Goal: Transaction & Acquisition: Purchase product/service

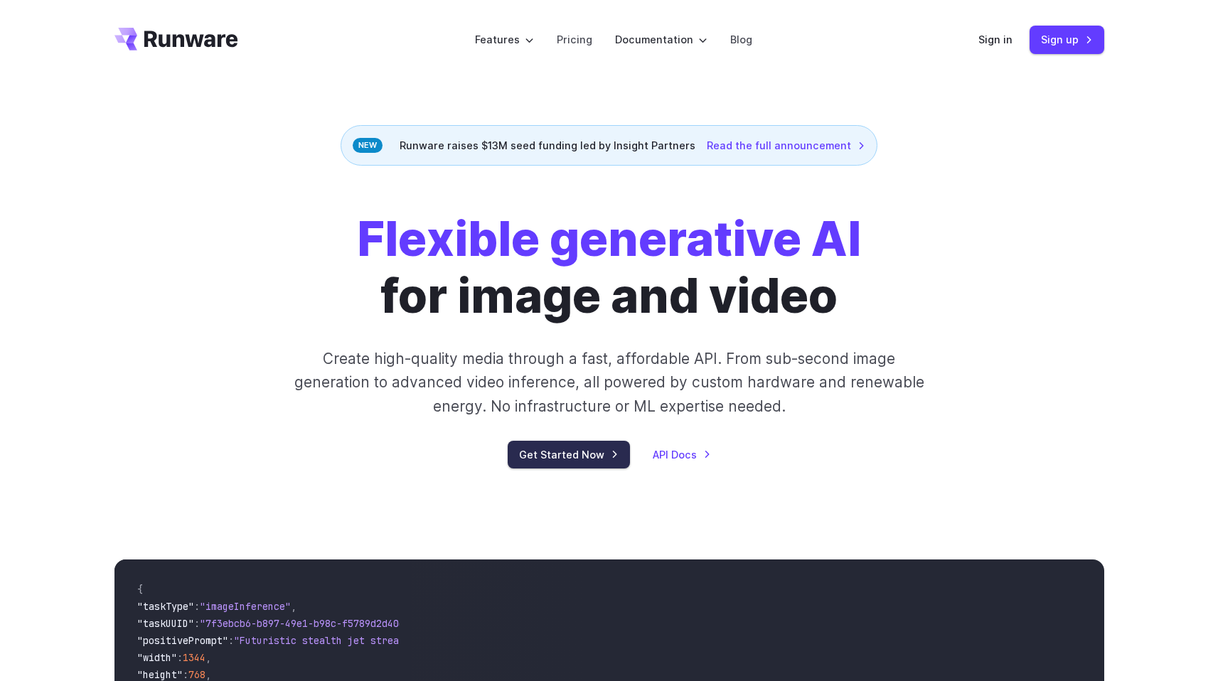
click at [591, 464] on link "Get Started Now" at bounding box center [569, 455] width 122 height 28
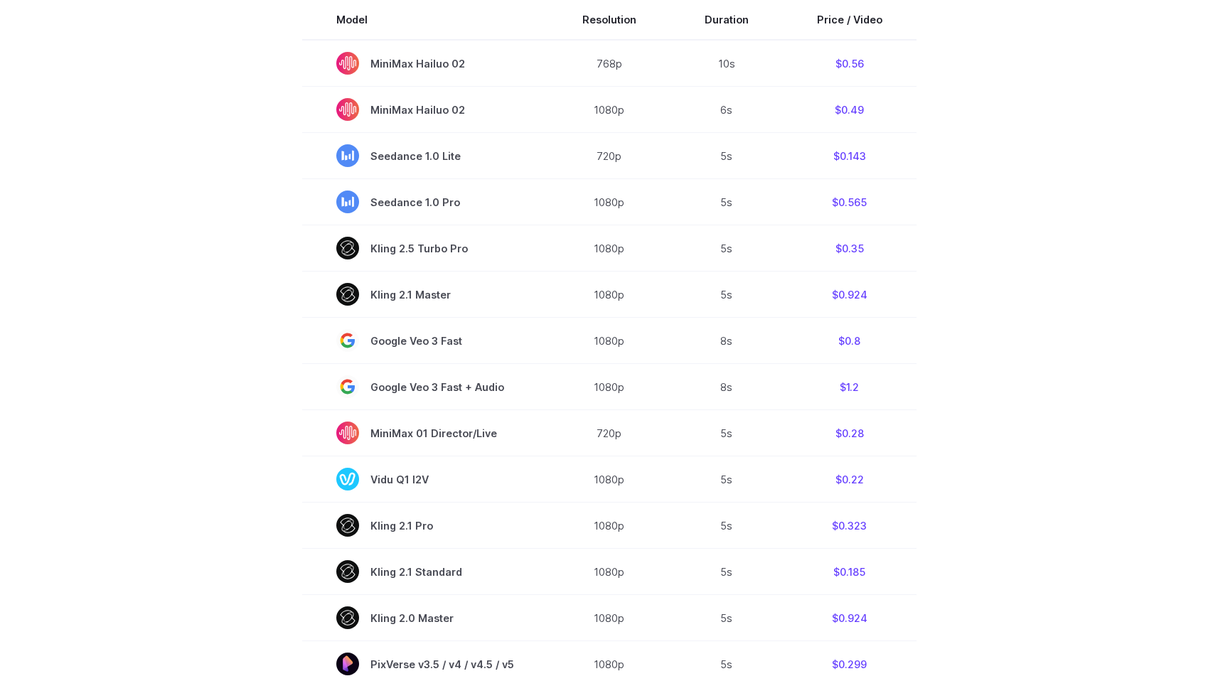
scroll to position [545, 0]
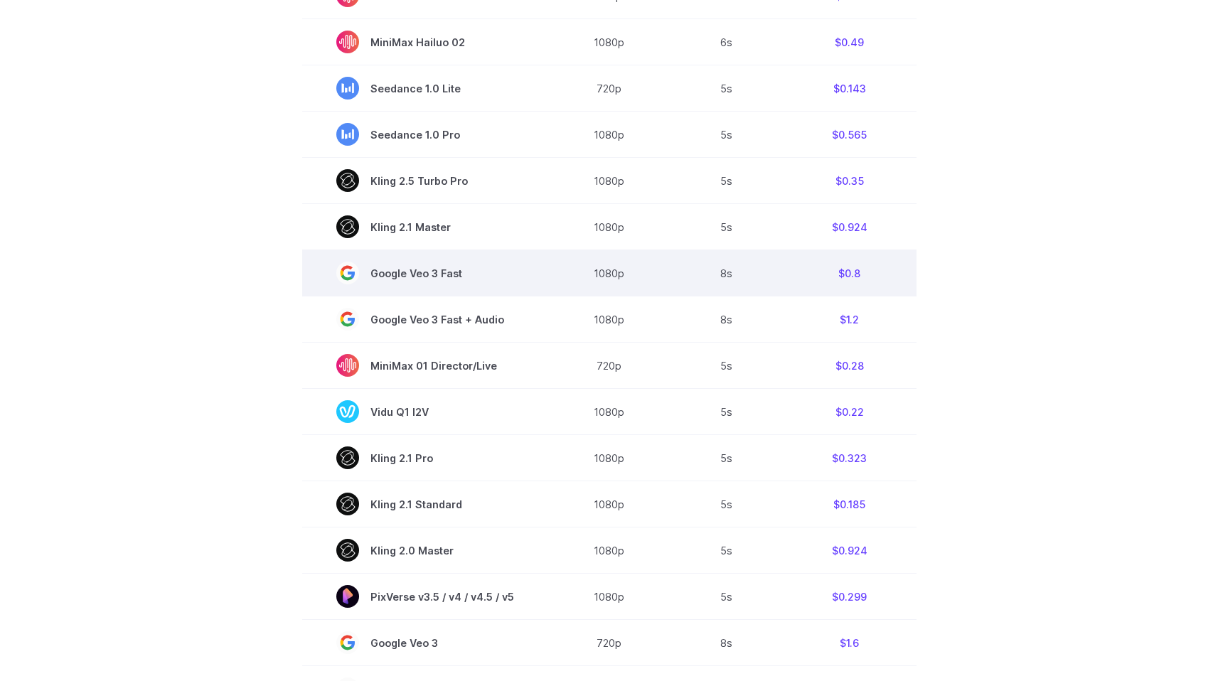
click at [893, 270] on td "$0.8" at bounding box center [850, 273] width 134 height 46
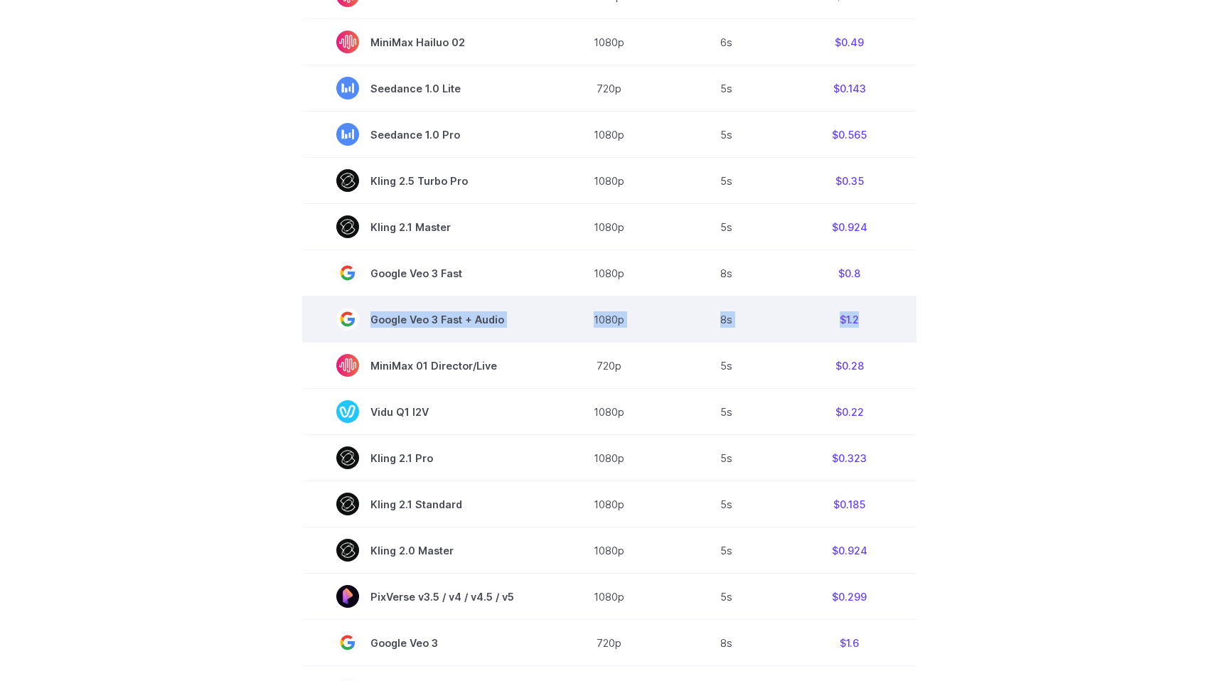
drag, startPoint x: 878, startPoint y: 270, endPoint x: 878, endPoint y: 339, distance: 69.0
click at [878, 339] on tbody "Model Resolution Duration Price / Video MiniMax Hailuo 02 768p 10s $0.56 MiniMa…" at bounding box center [609, 437] width 614 height 1011
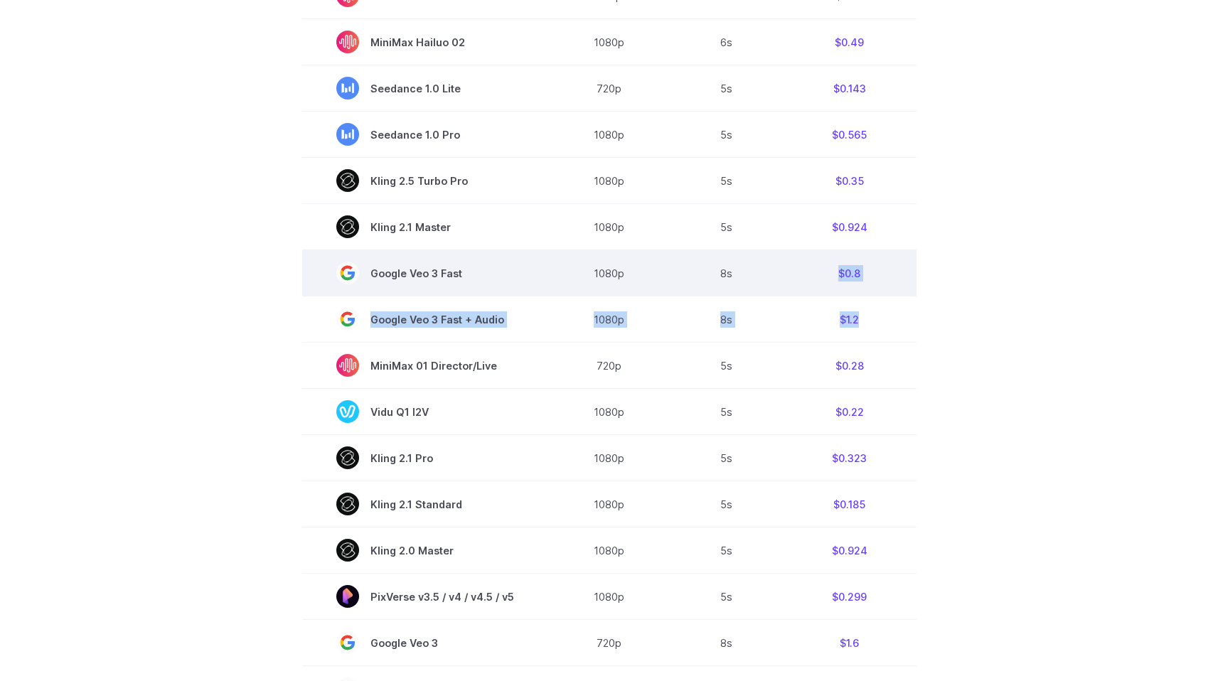
drag, startPoint x: 878, startPoint y: 339, endPoint x: 815, endPoint y: 274, distance: 90.0
click at [815, 274] on tbody "Model Resolution Duration Price / Video MiniMax Hailuo 02 768p 10s $0.56 MiniMa…" at bounding box center [609, 437] width 614 height 1011
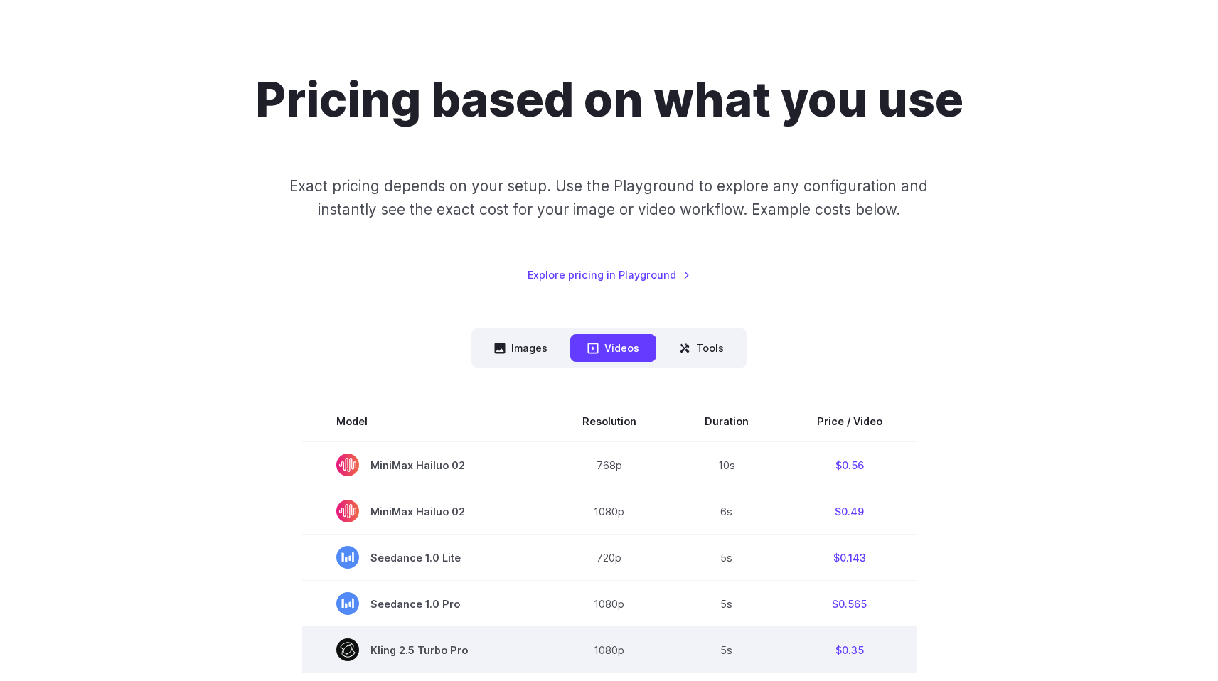
scroll to position [238, 0]
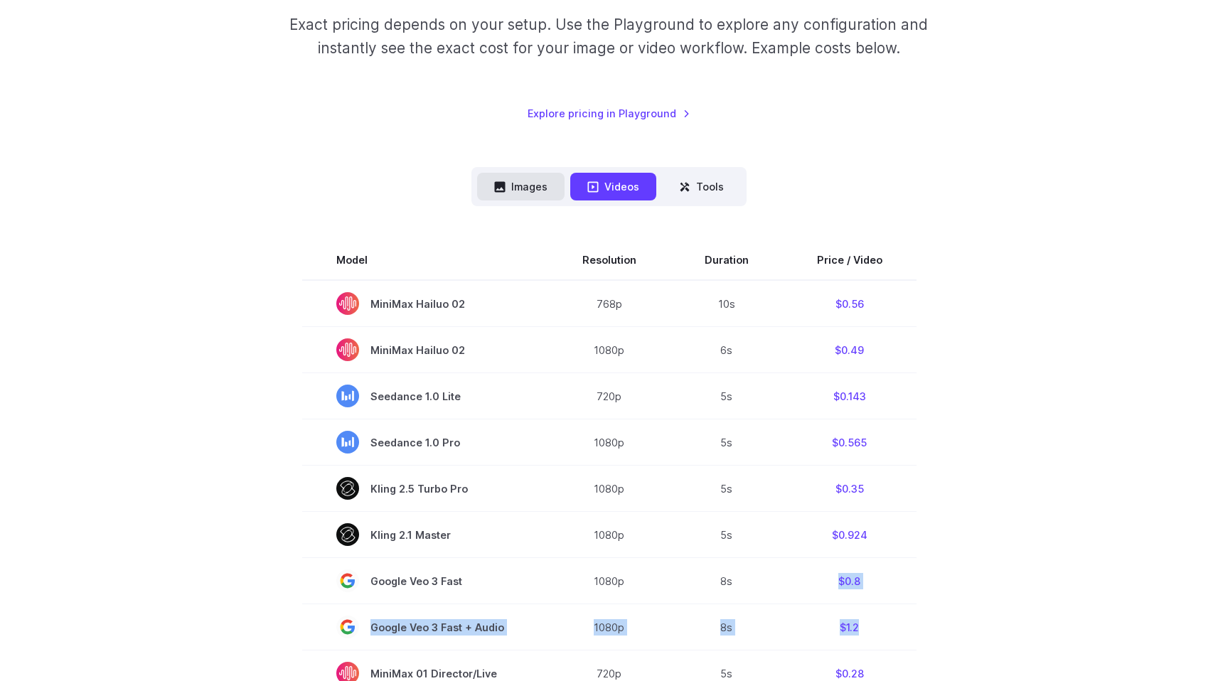
click at [526, 173] on button "Images" at bounding box center [520, 187] width 87 height 28
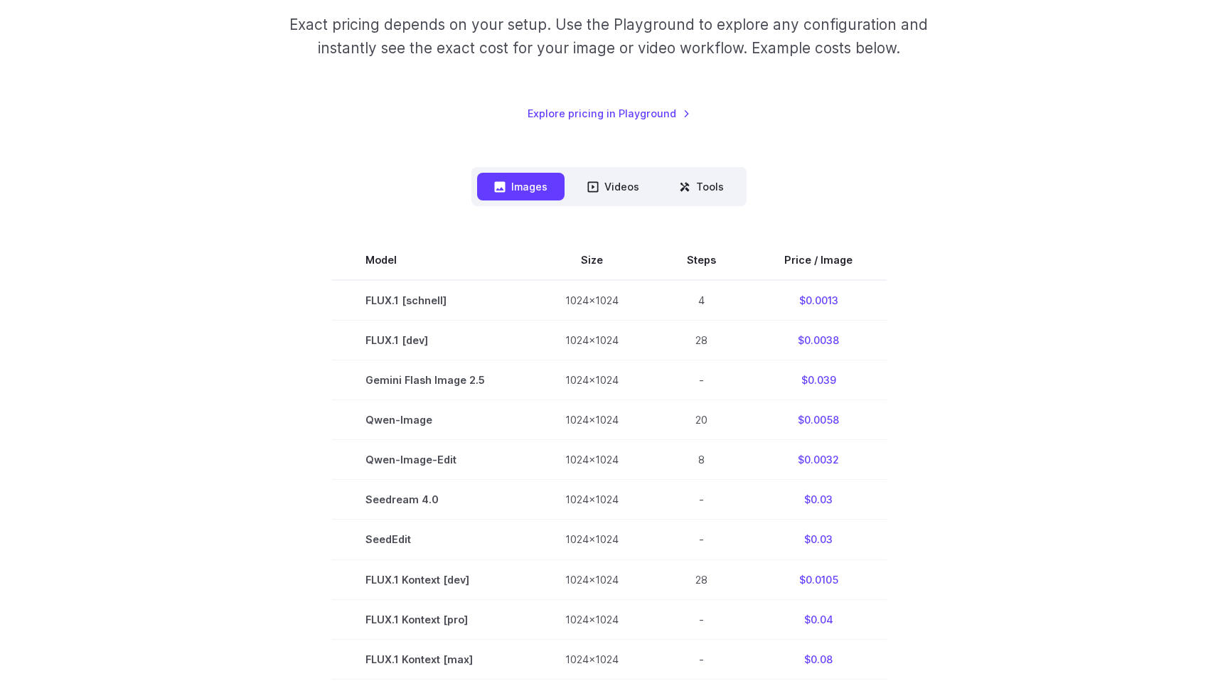
scroll to position [415, 0]
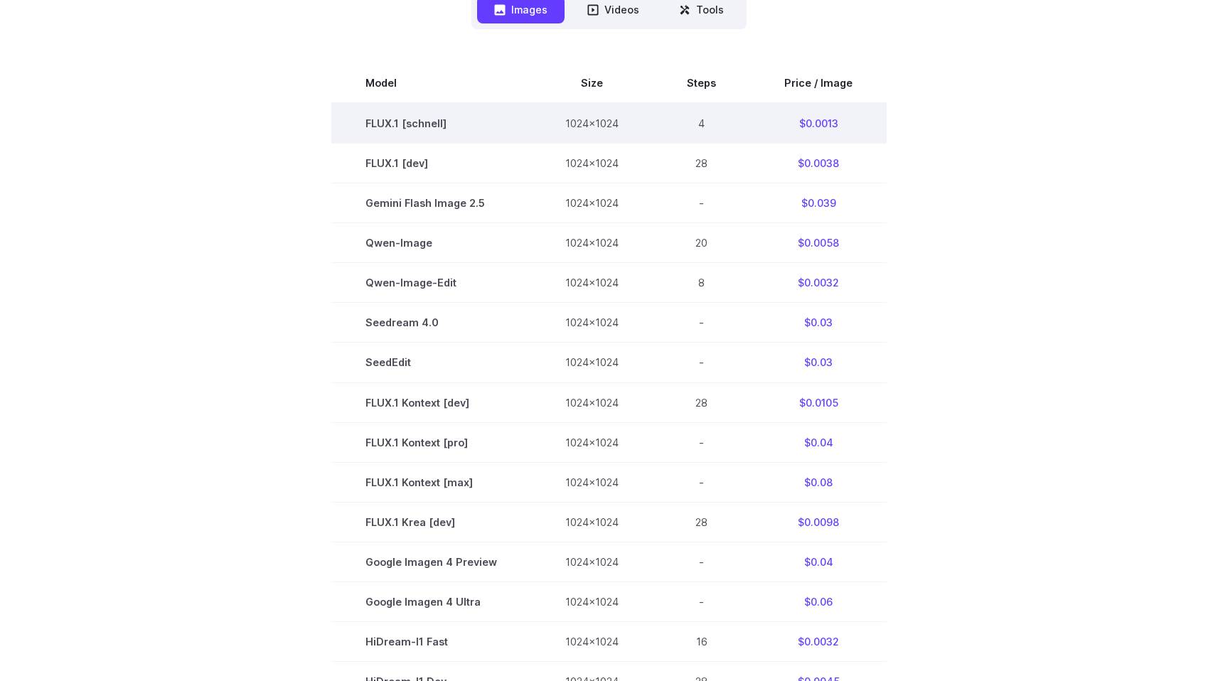
click at [817, 117] on td "$0.0013" at bounding box center [818, 123] width 137 height 41
copy td "0.0013"
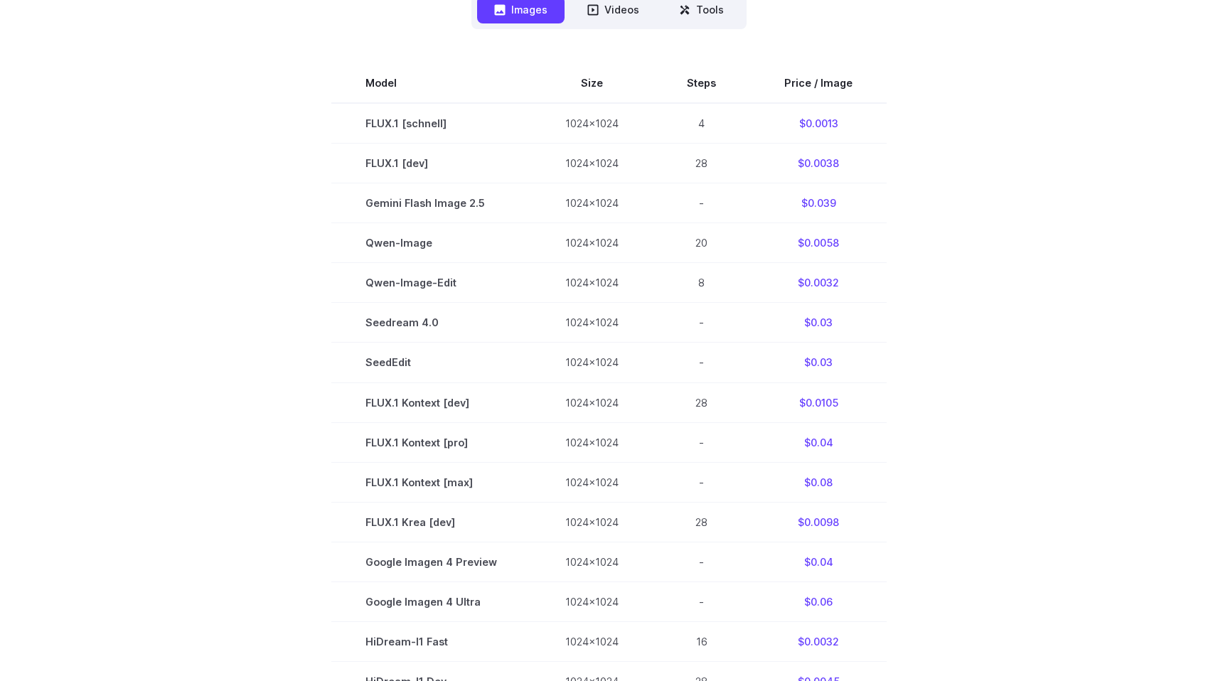
click at [934, 206] on section "Model Size Steps Price / Image FLUX.1 [schnell] 1024x1024 4 $0.0013 FLUX.1 [dev…" at bounding box center [609, 481] width 990 height 837
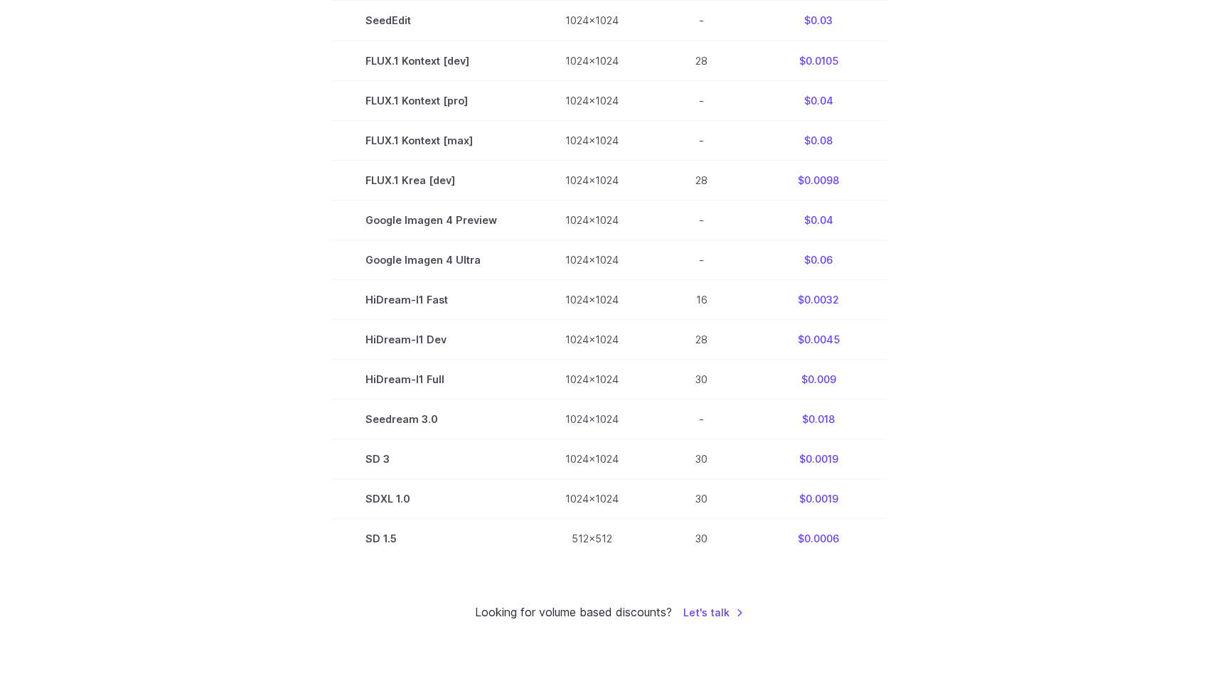
scroll to position [812, 0]
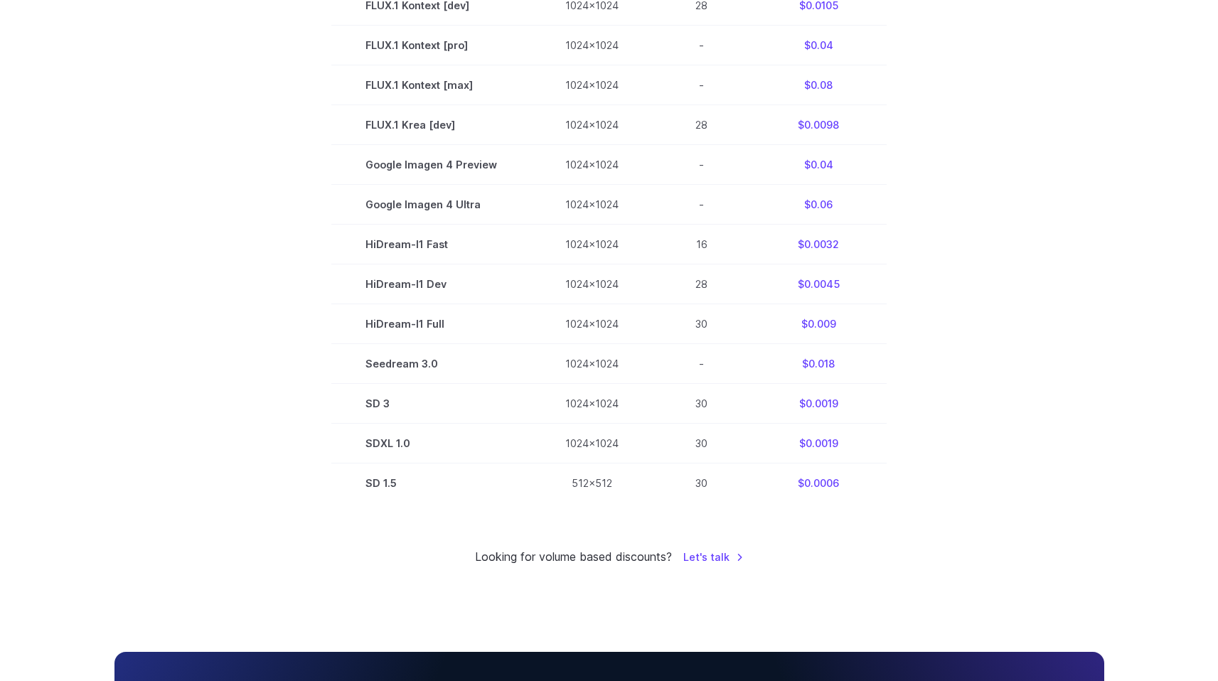
click at [934, 206] on section "Model Size Steps Price / Image FLUX.1 [schnell] 1024x1024 4 $0.0013 FLUX.1 [dev…" at bounding box center [609, 84] width 990 height 837
click at [925, 316] on section "Model Size Steps Price / Image FLUX.1 [schnell] 1024x1024 4 $0.0013 FLUX.1 [dev…" at bounding box center [609, 84] width 990 height 837
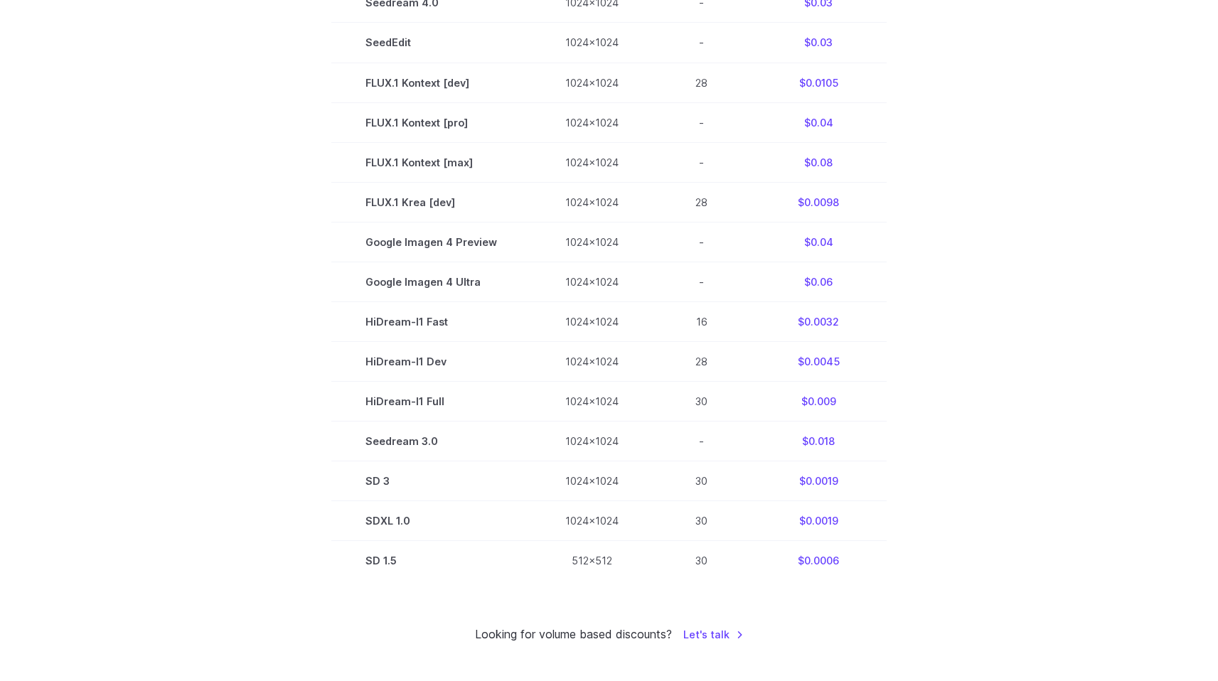
scroll to position [691, 0]
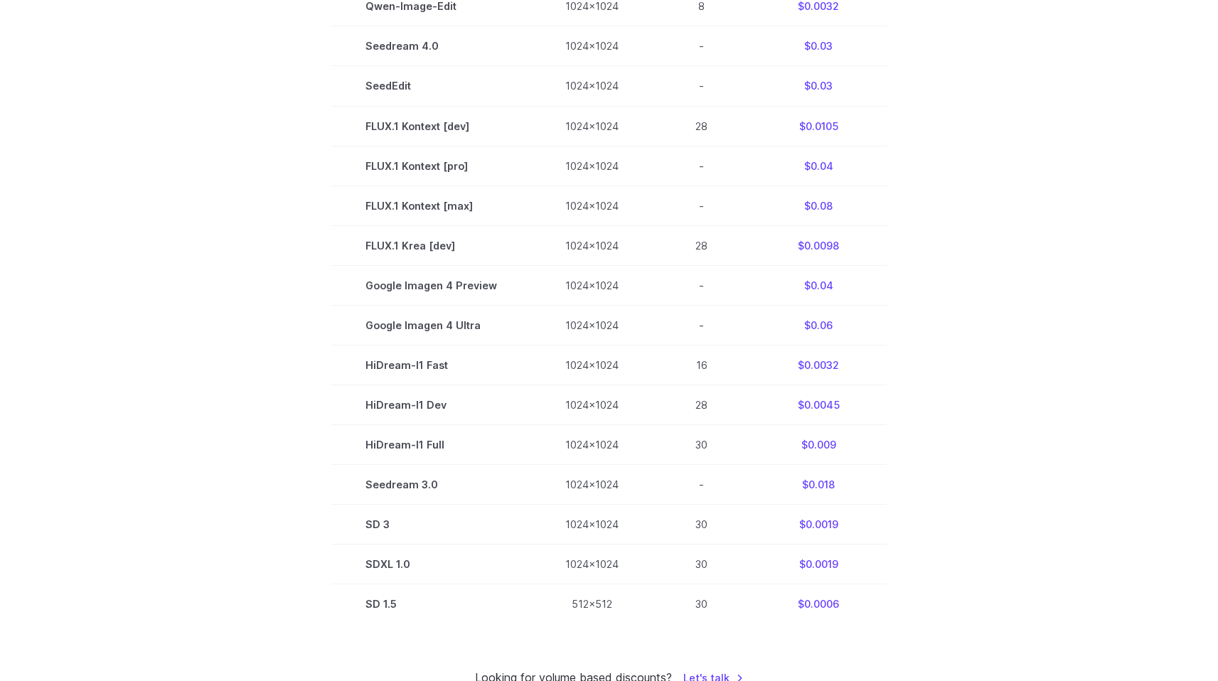
click at [925, 316] on section "Model Size Steps Price / Image FLUX.1 [schnell] 1024x1024 4 $0.0013 FLUX.1 [dev…" at bounding box center [609, 205] width 990 height 837
click at [916, 290] on section "Model Size Steps Price / Image FLUX.1 [schnell] 1024x1024 4 $0.0013 FLUX.1 [dev…" at bounding box center [609, 205] width 990 height 837
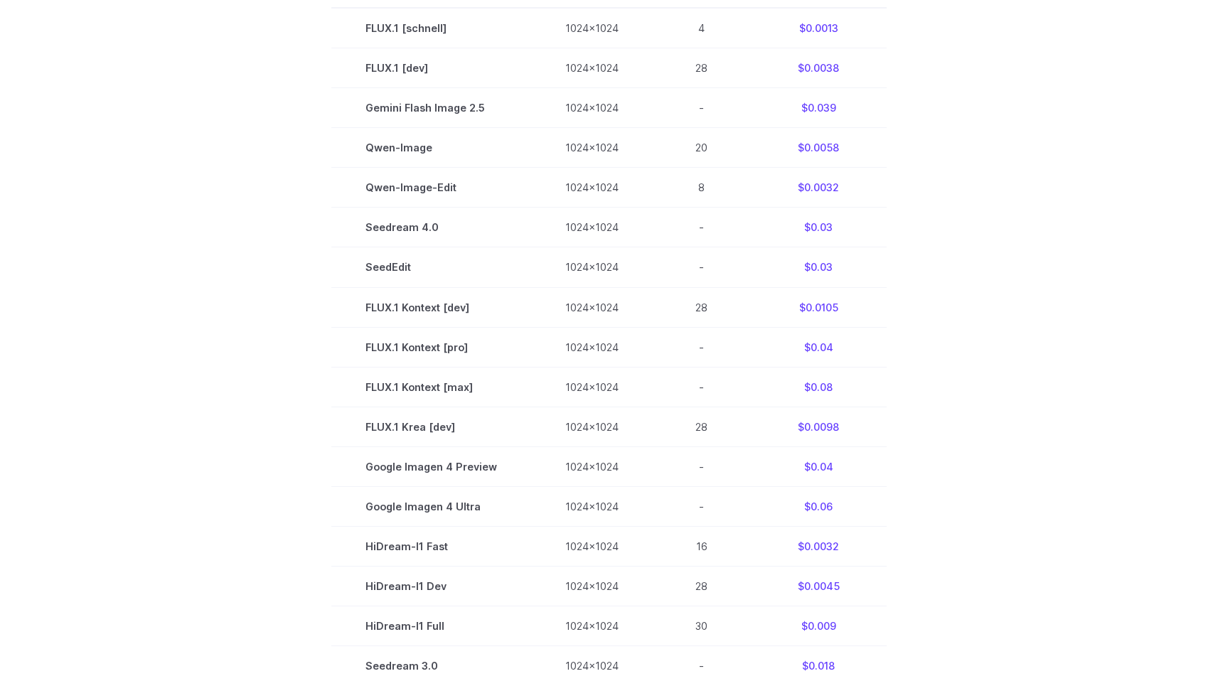
scroll to position [410, 0]
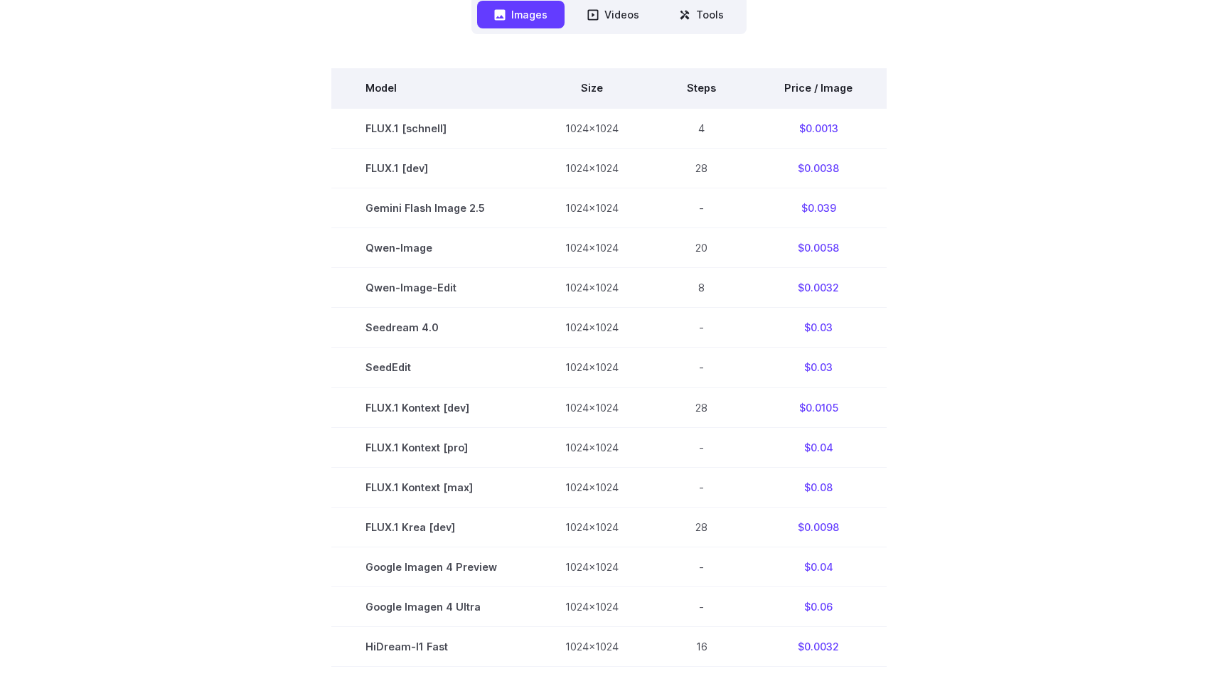
click at [829, 90] on th "Price / Image" at bounding box center [818, 88] width 137 height 40
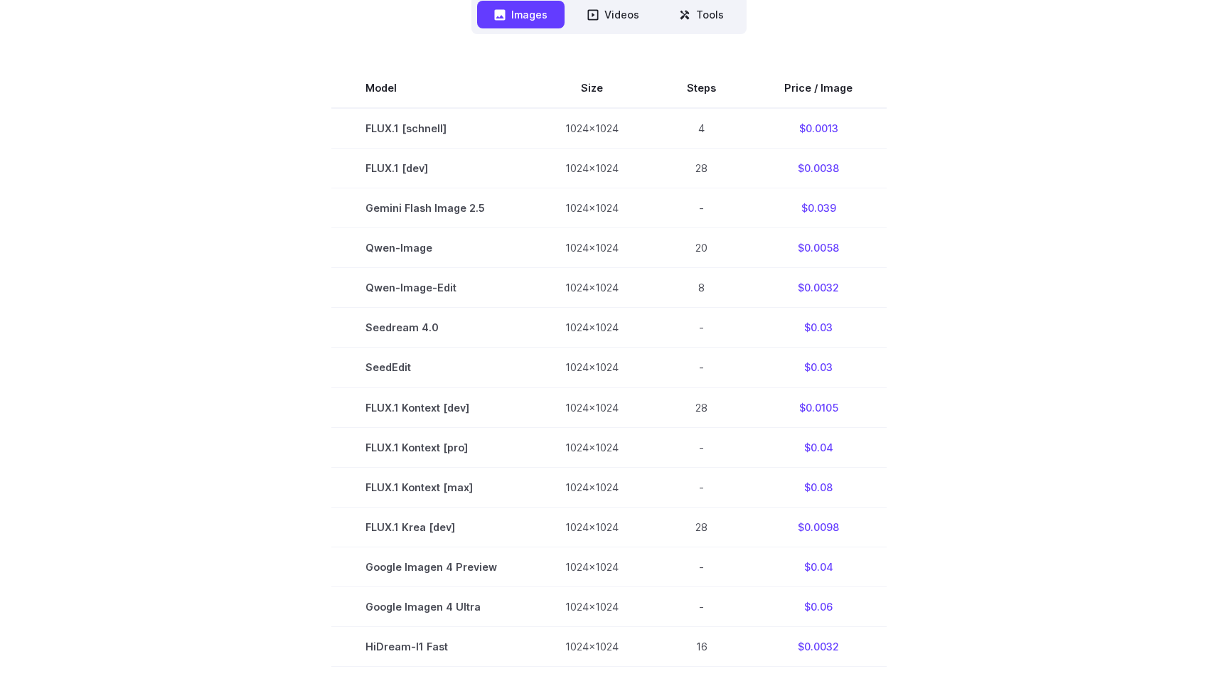
click at [287, 314] on section "Model Size Steps Price / Image FLUX.1 [schnell] 1024x1024 4 $0.0013 FLUX.1 [dev…" at bounding box center [609, 486] width 990 height 837
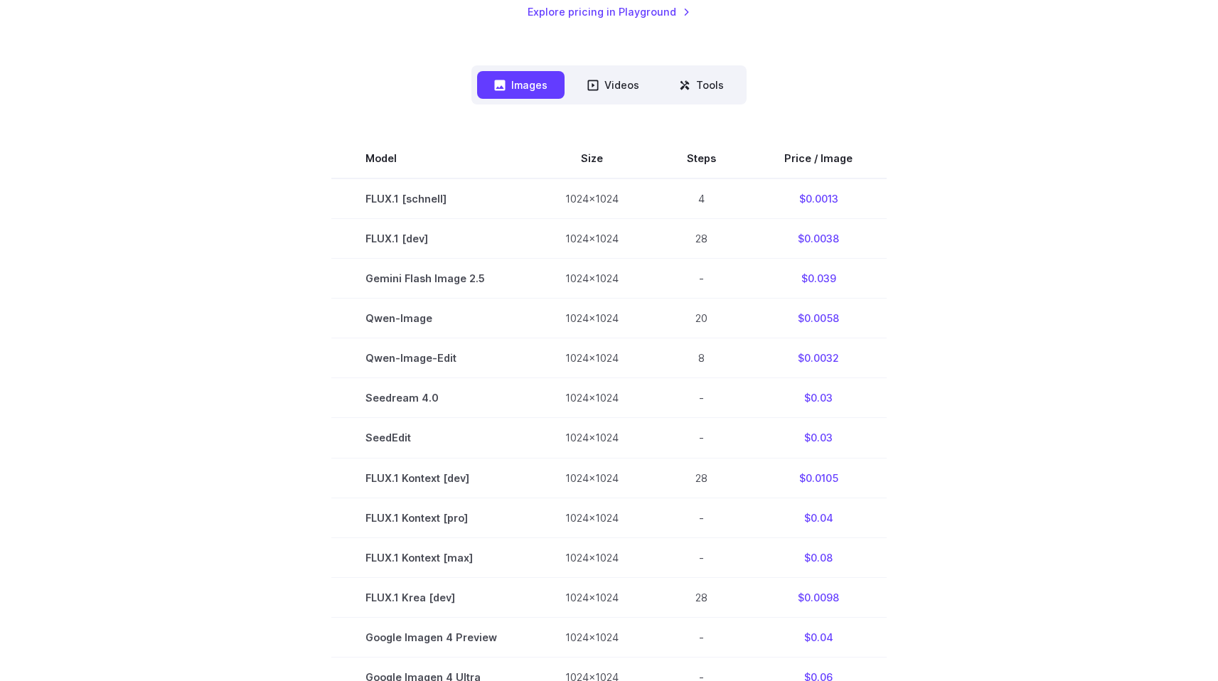
scroll to position [208, 0]
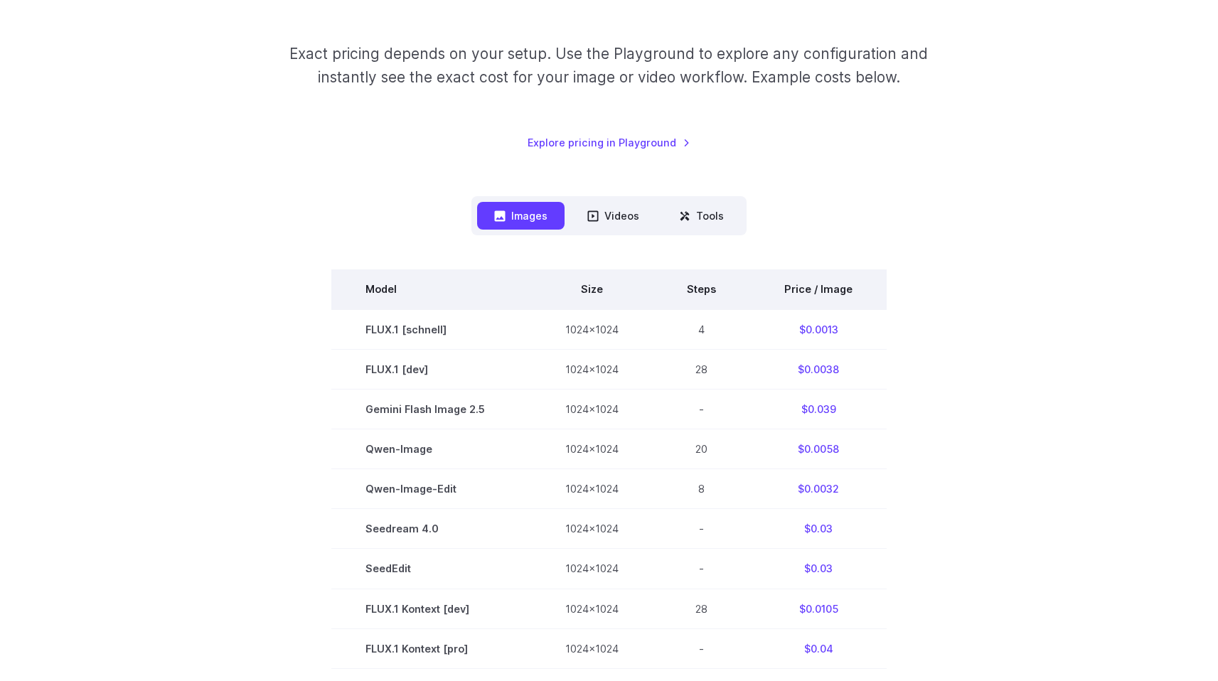
click at [594, 284] on th "Size" at bounding box center [592, 290] width 122 height 40
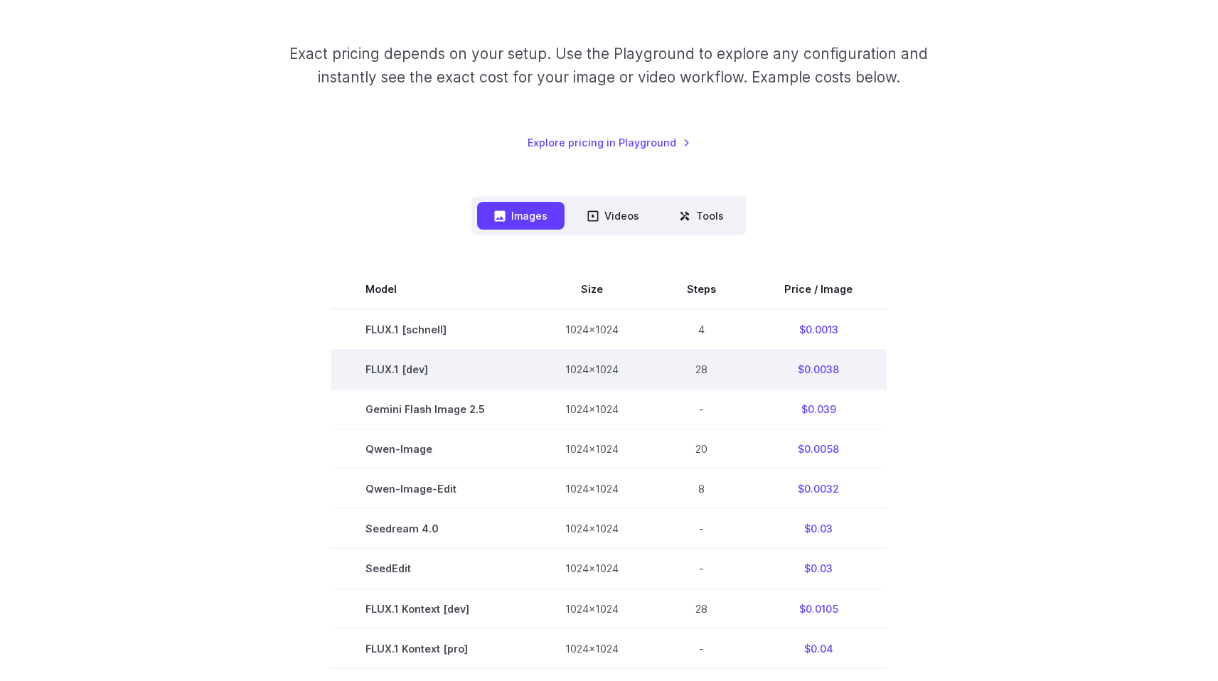
click at [594, 351] on td "1024x1024" at bounding box center [592, 370] width 122 height 40
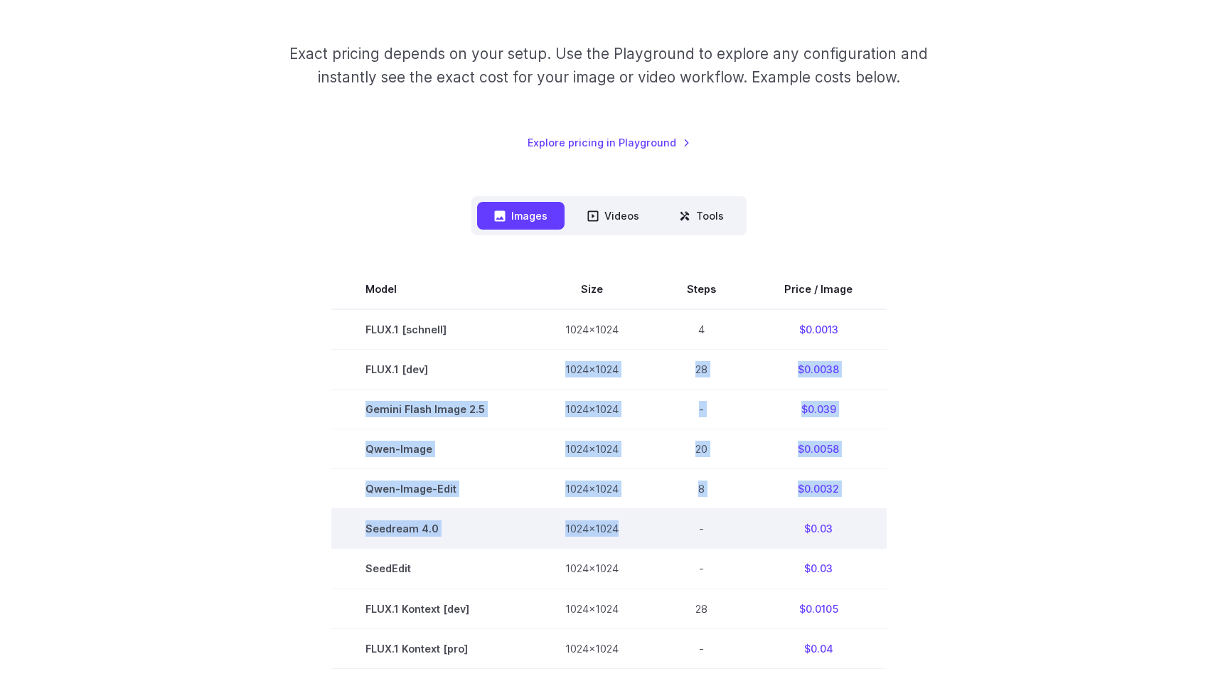
drag, startPoint x: 594, startPoint y: 351, endPoint x: 594, endPoint y: 527, distance: 175.7
click at [594, 526] on tbody "Model Size Steps Price / Image FLUX.1 [schnell] 1024x1024 4 $0.0013 FLUX.1 [dev…" at bounding box center [608, 688] width 555 height 837
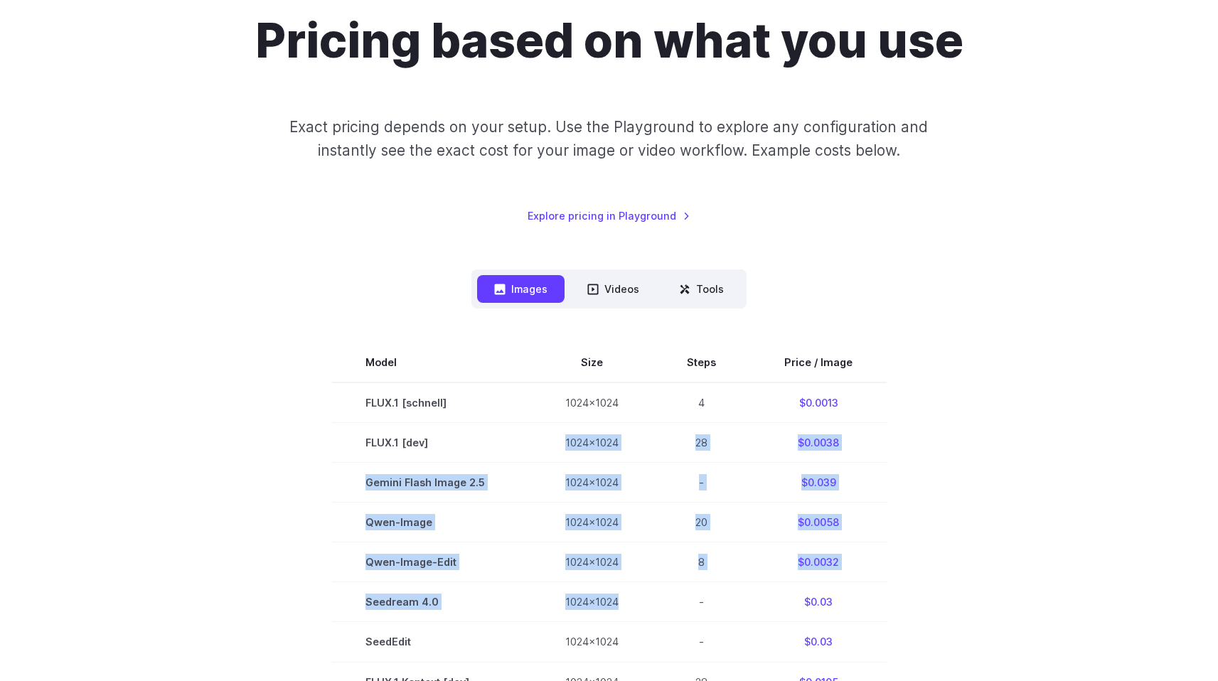
scroll to position [90, 0]
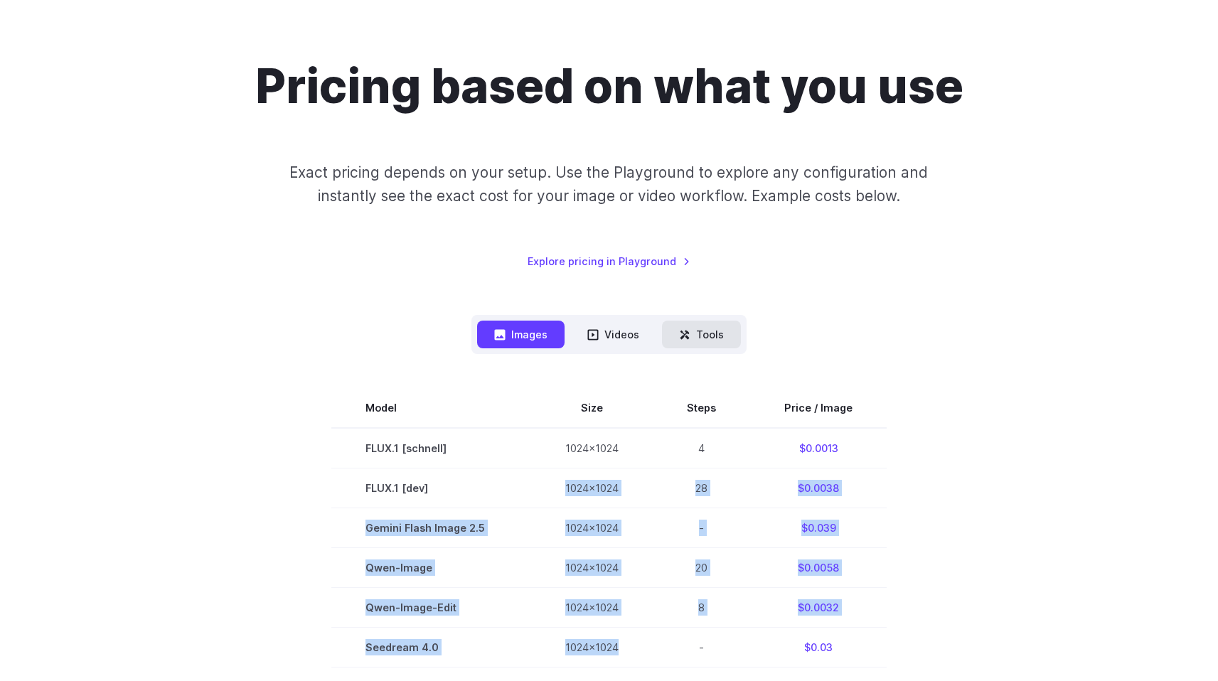
click at [698, 336] on button "Tools" at bounding box center [701, 335] width 79 height 28
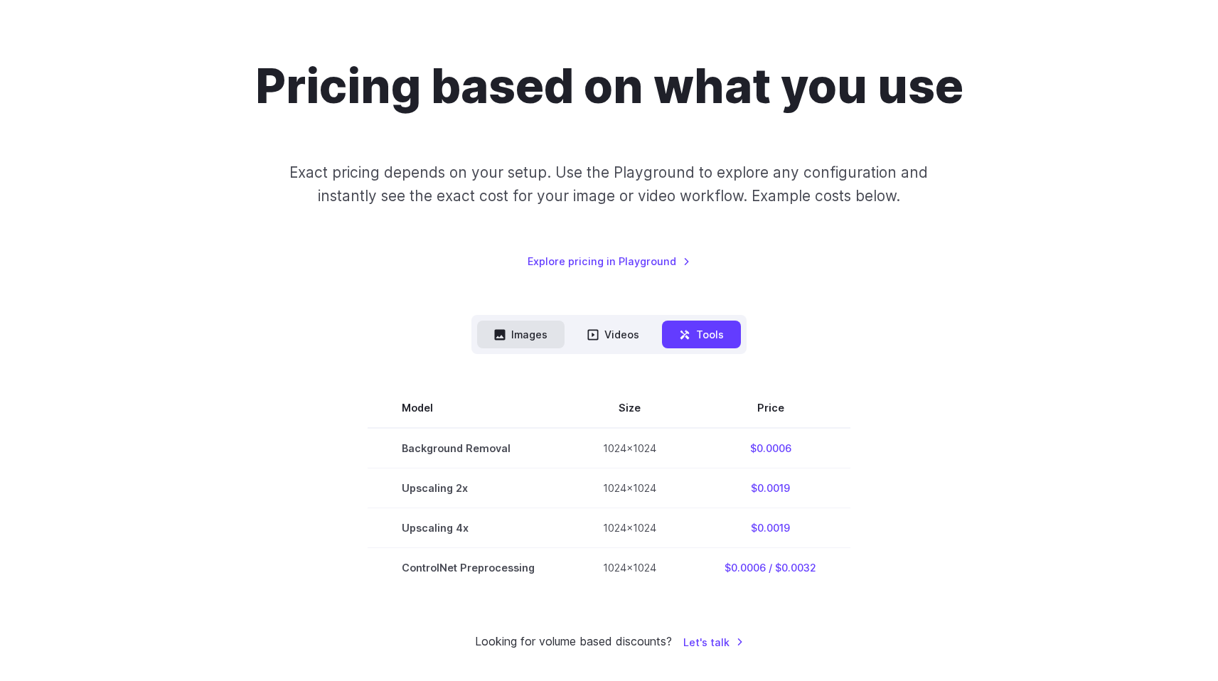
click at [522, 345] on button "Images" at bounding box center [520, 335] width 87 height 28
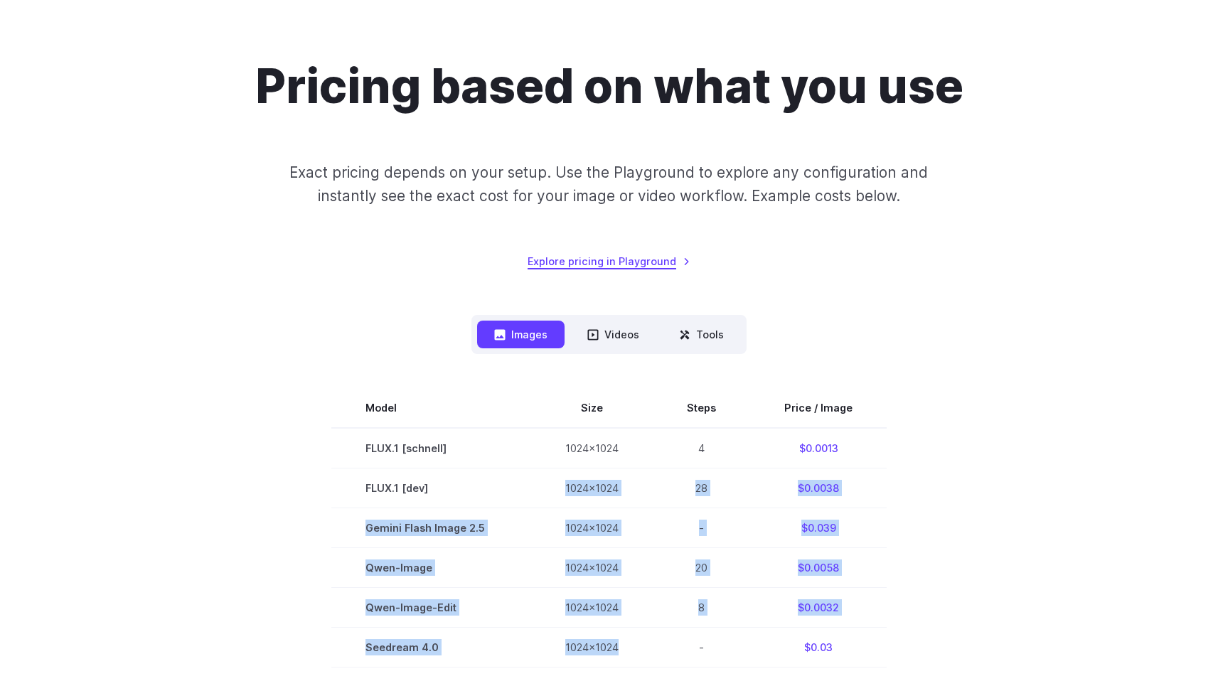
click at [574, 262] on link "Explore pricing in Playground" at bounding box center [609, 261] width 163 height 16
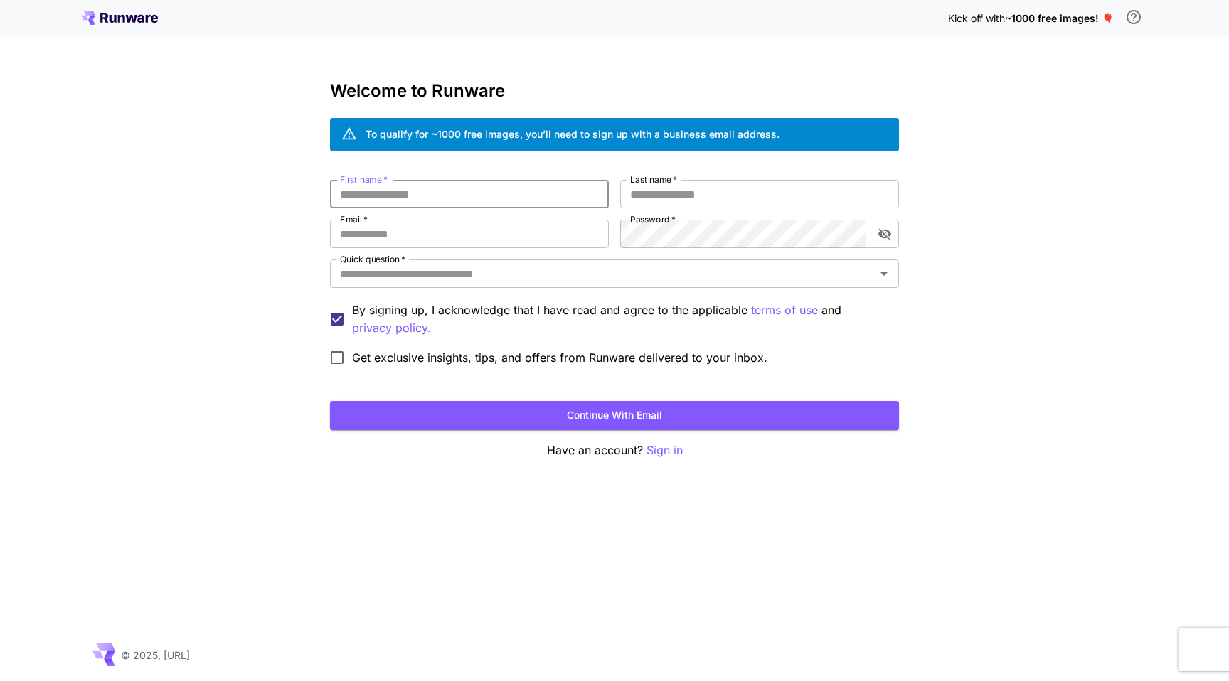
click at [449, 201] on input "First name   *" at bounding box center [469, 194] width 279 height 28
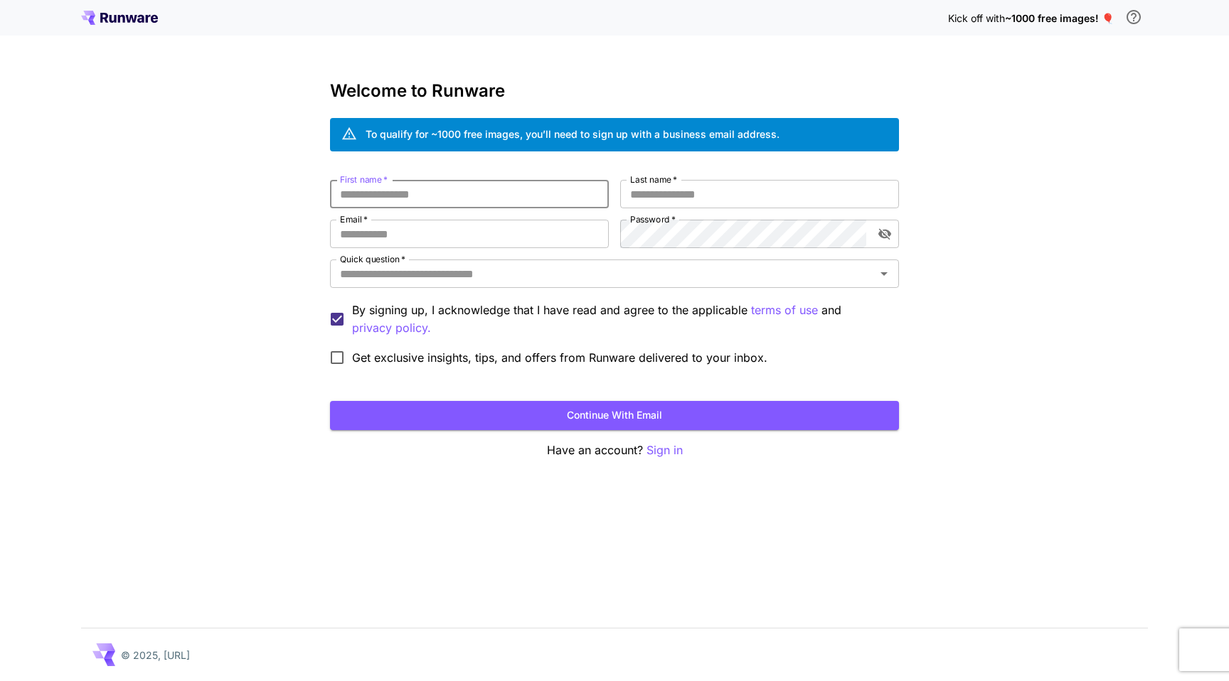
click at [449, 201] on input "First name   *" at bounding box center [469, 194] width 279 height 28
type input "****"
type input "**"
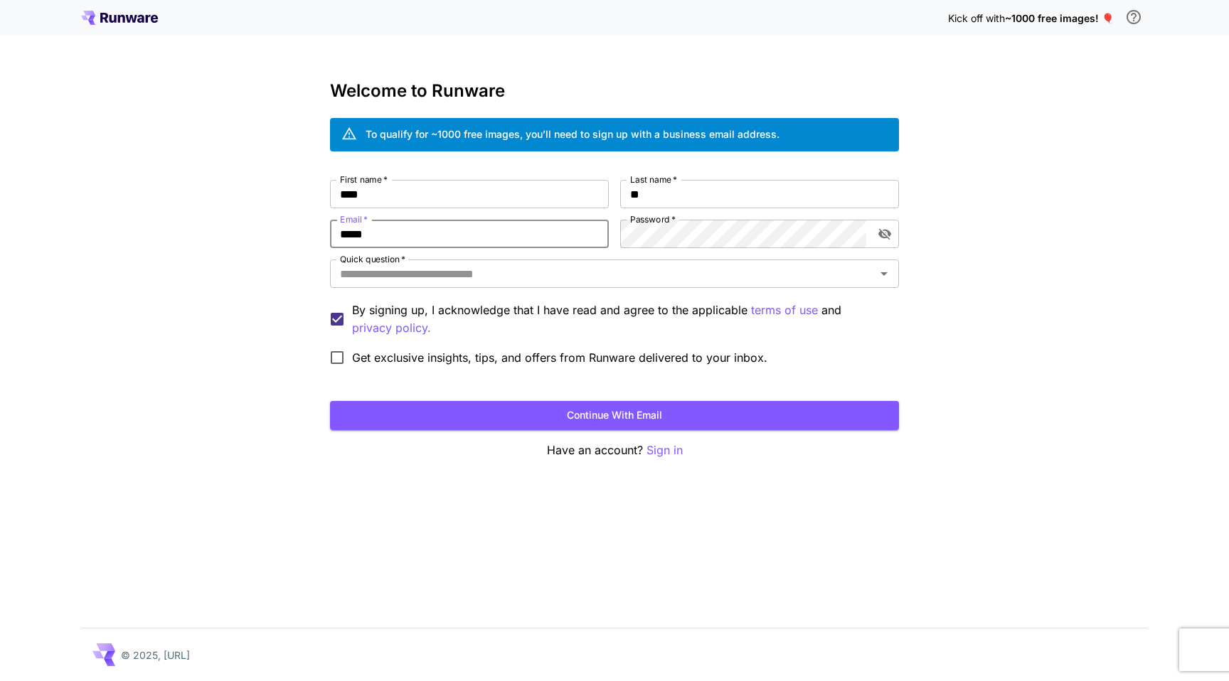
type input "**********"
click at [445, 275] on input "Quick question   *" at bounding box center [602, 274] width 537 height 20
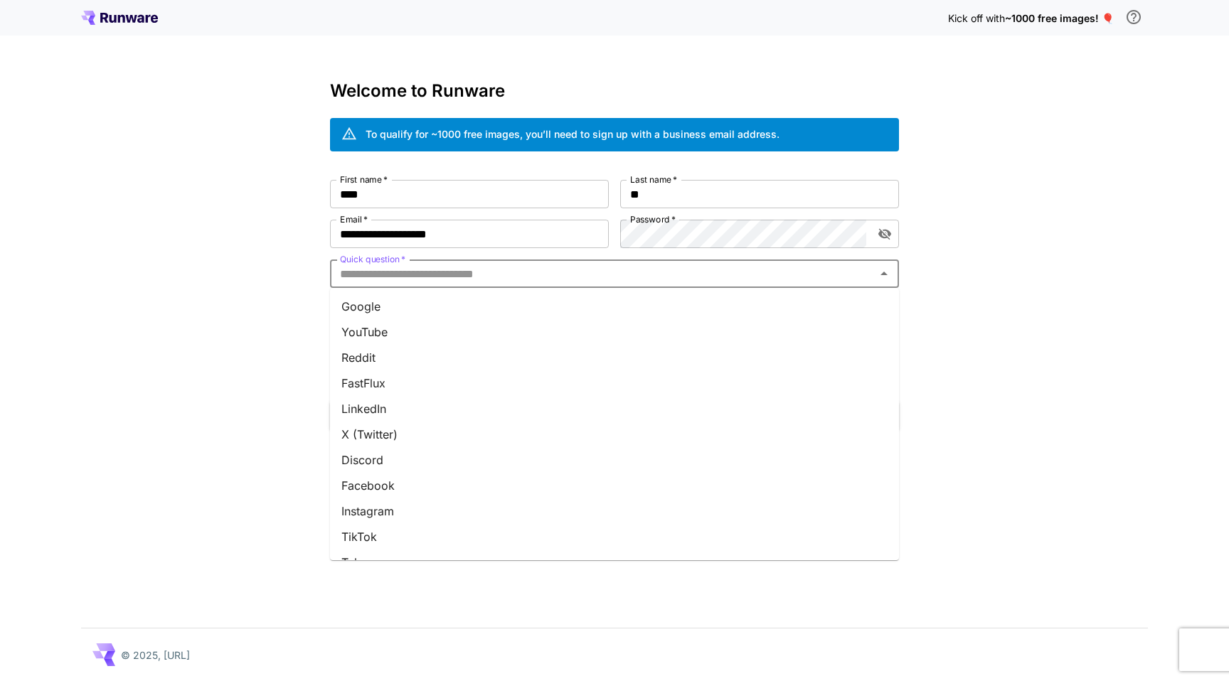
click at [437, 306] on li "Google" at bounding box center [614, 307] width 569 height 26
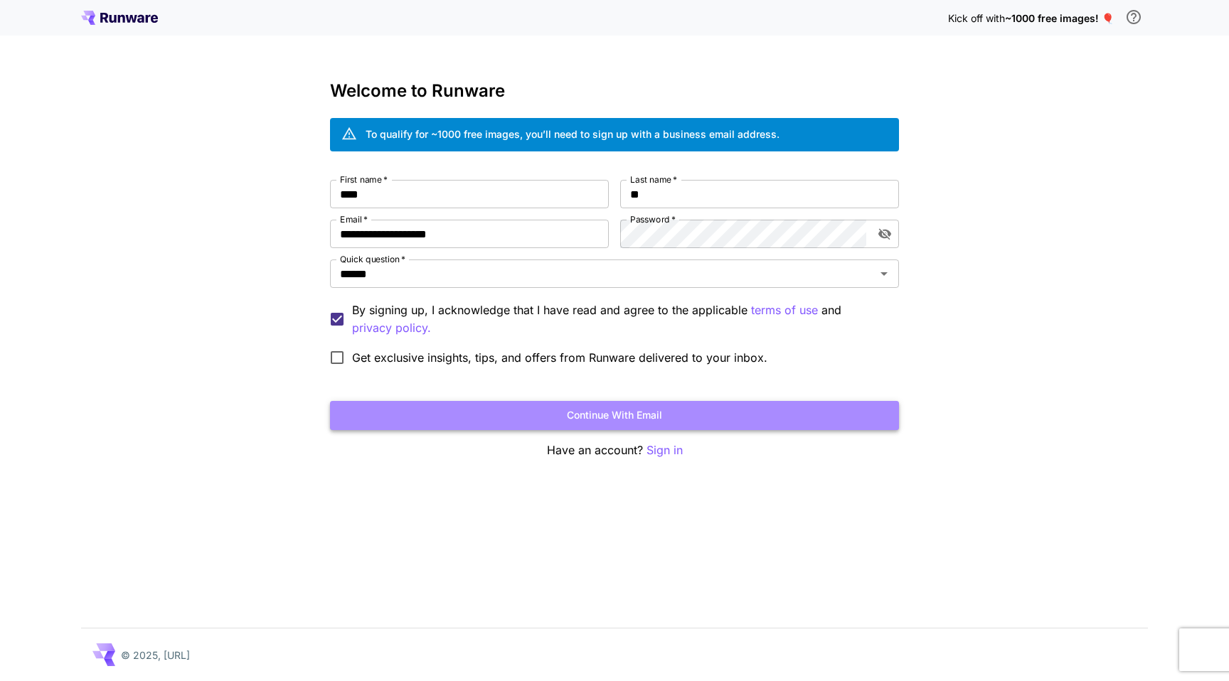
click at [470, 418] on button "Continue with email" at bounding box center [614, 415] width 569 height 29
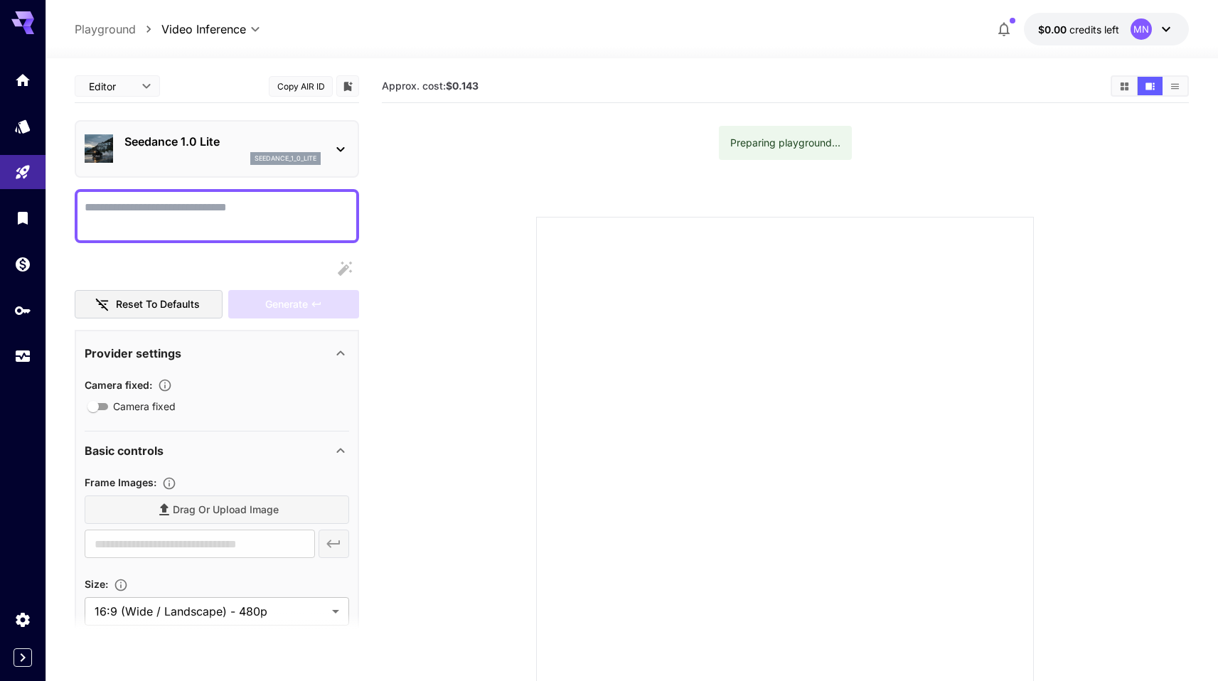
click at [442, 243] on section at bounding box center [785, 449] width 731 height 532
click at [337, 153] on icon at bounding box center [340, 149] width 17 height 17
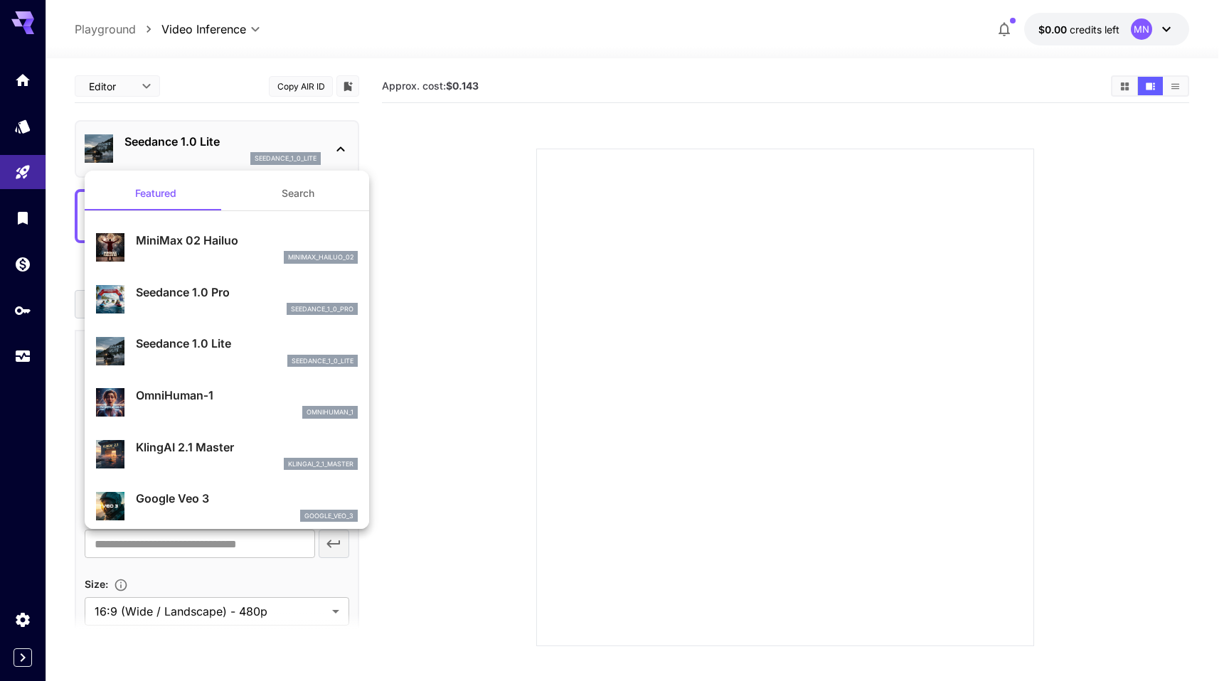
click at [432, 191] on div at bounding box center [614, 340] width 1229 height 681
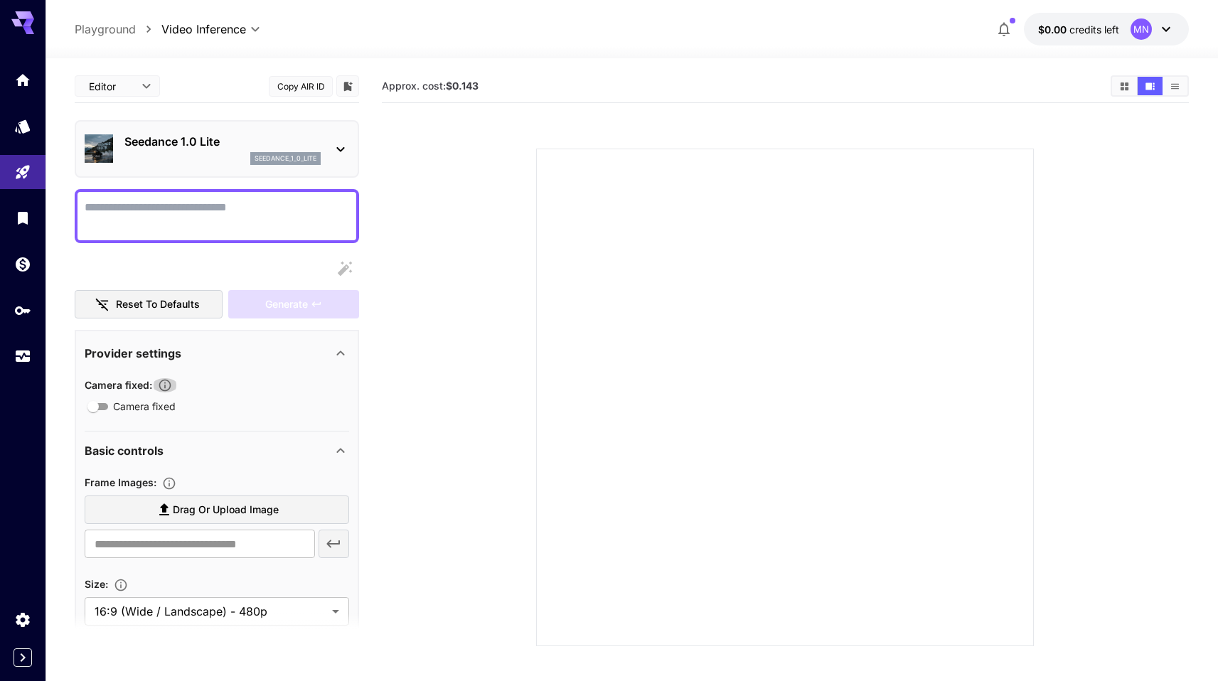
click at [167, 383] on icon "button" at bounding box center [165, 385] width 14 height 14
click at [169, 382] on icon "button" at bounding box center [165, 385] width 14 height 14
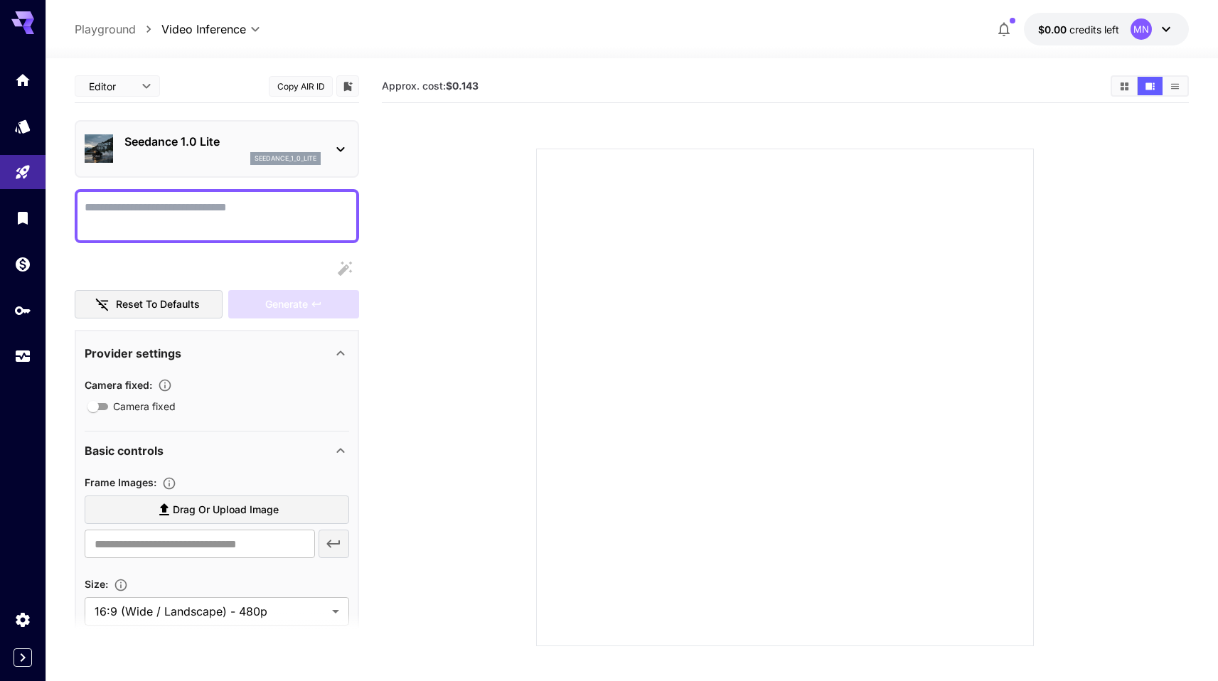
click at [169, 382] on icon "button" at bounding box center [165, 385] width 14 height 14
click at [168, 481] on icon "Upload frame images." at bounding box center [169, 483] width 14 height 14
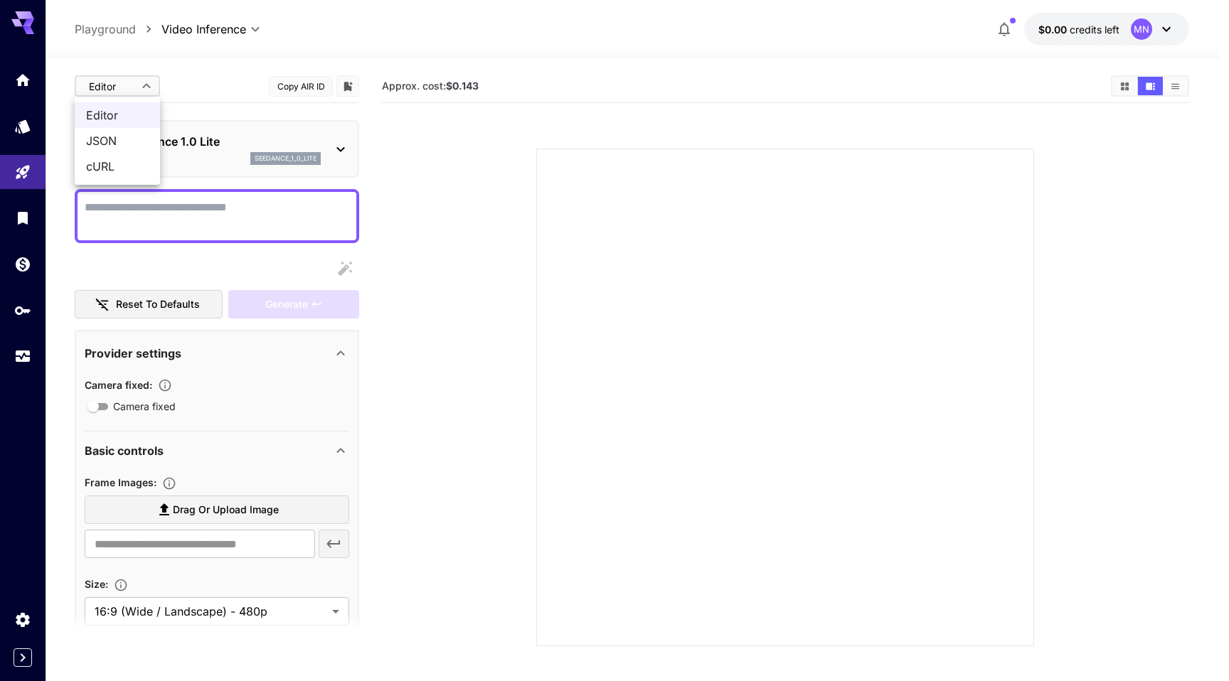
click at [138, 79] on body "**********" at bounding box center [614, 397] width 1229 height 794
click at [383, 206] on div at bounding box center [614, 340] width 1229 height 681
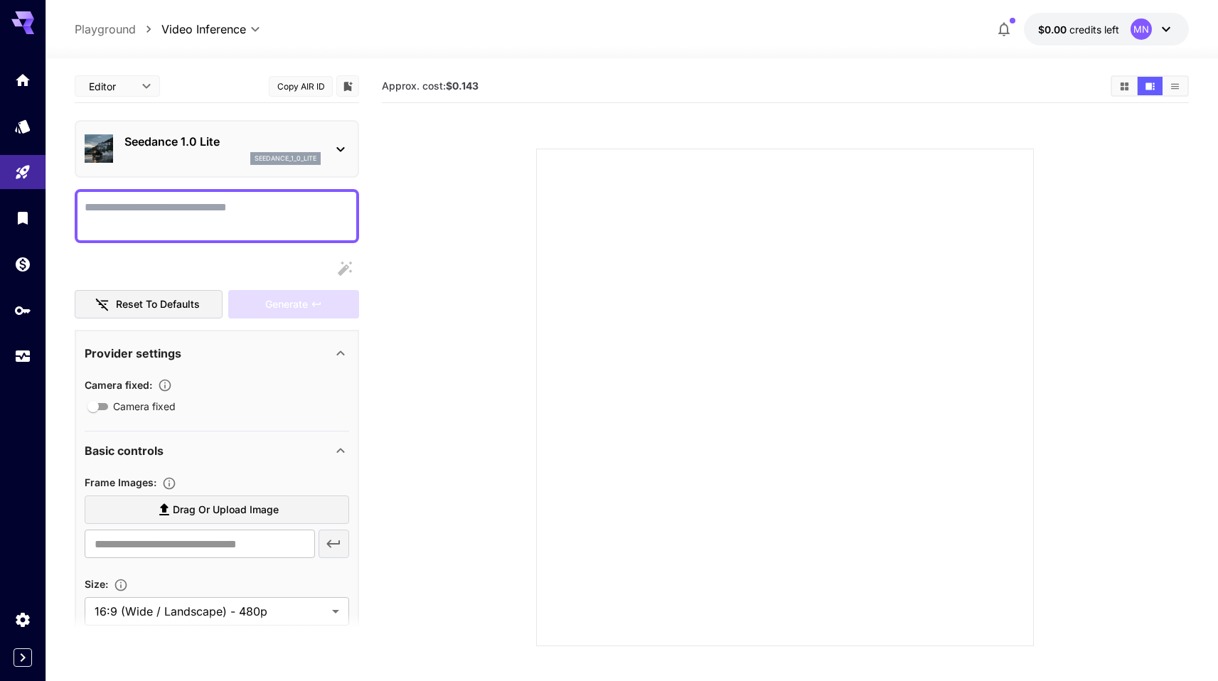
click at [383, 206] on section at bounding box center [785, 380] width 807 height 532
click at [134, 257] on div at bounding box center [217, 269] width 284 height 28
click at [311, 152] on div "seedance_1_0_lite" at bounding box center [285, 158] width 70 height 13
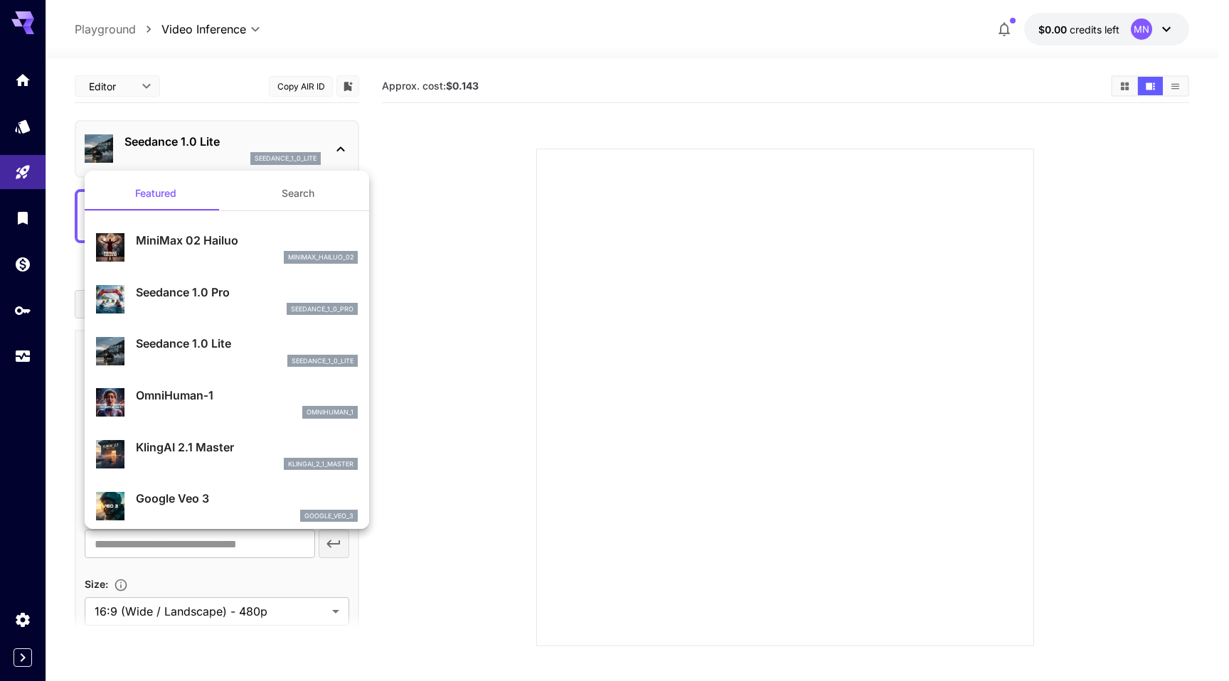
click at [442, 206] on div at bounding box center [614, 340] width 1229 height 681
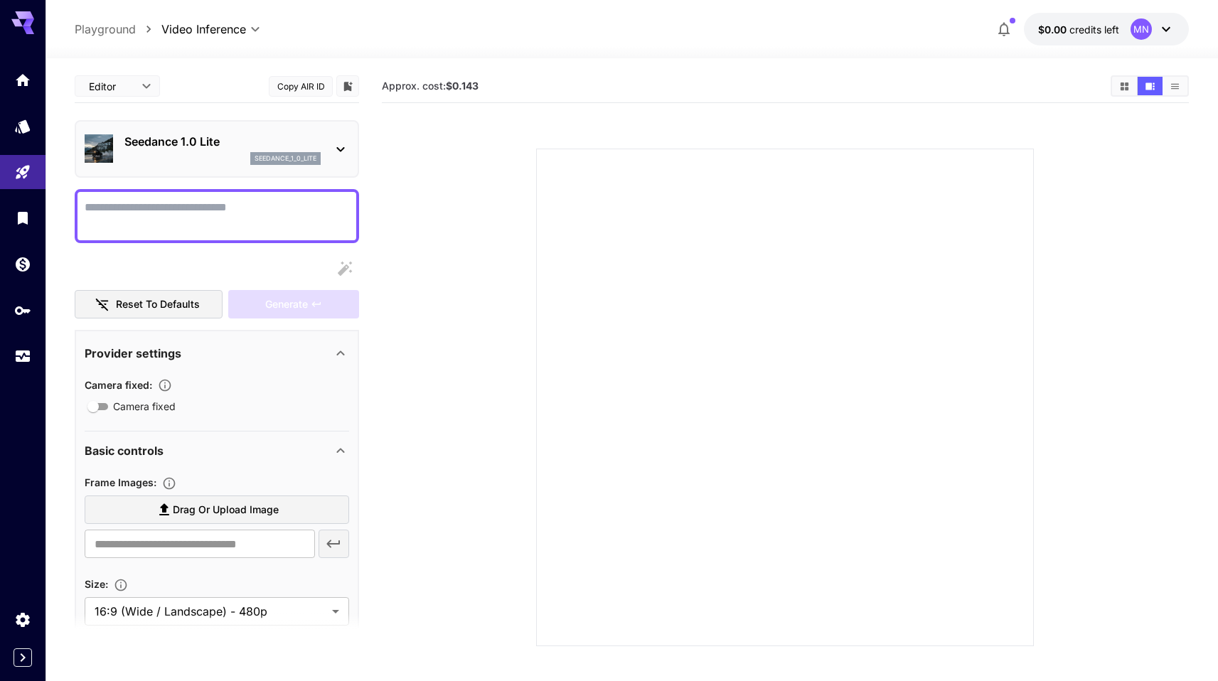
click at [112, 31] on p "Playground" at bounding box center [105, 29] width 61 height 17
type input "**********"
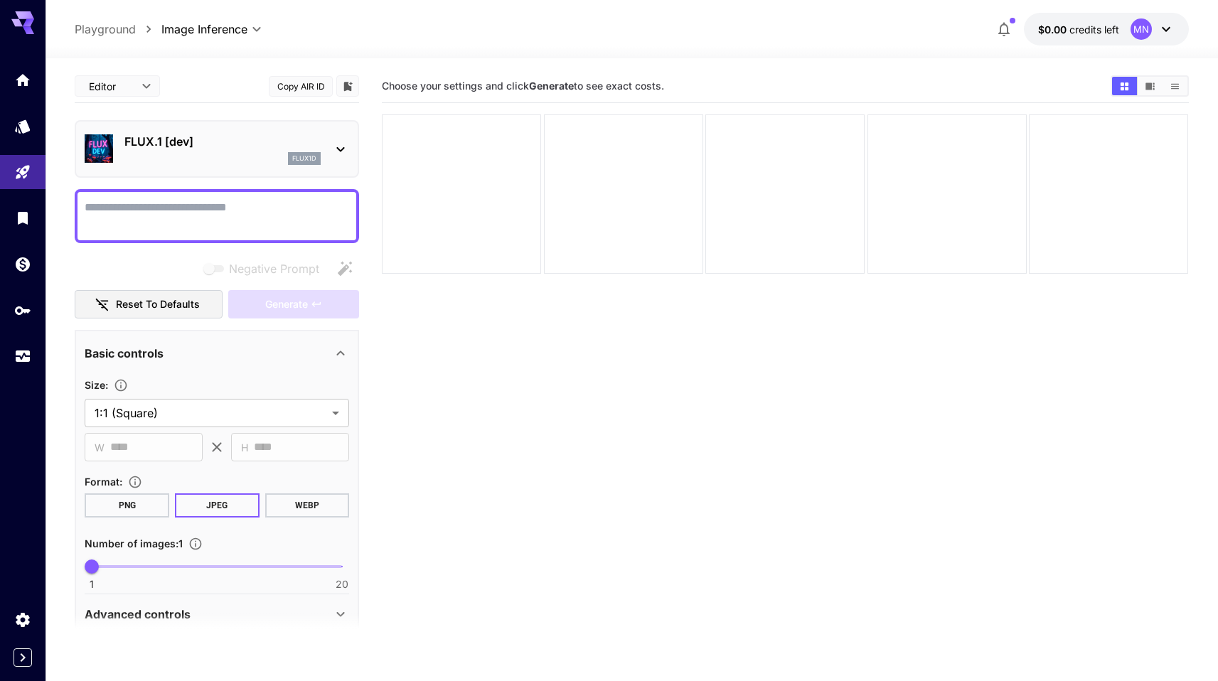
click at [201, 166] on div "FLUX.1 [dev] flux1d" at bounding box center [217, 148] width 265 height 43
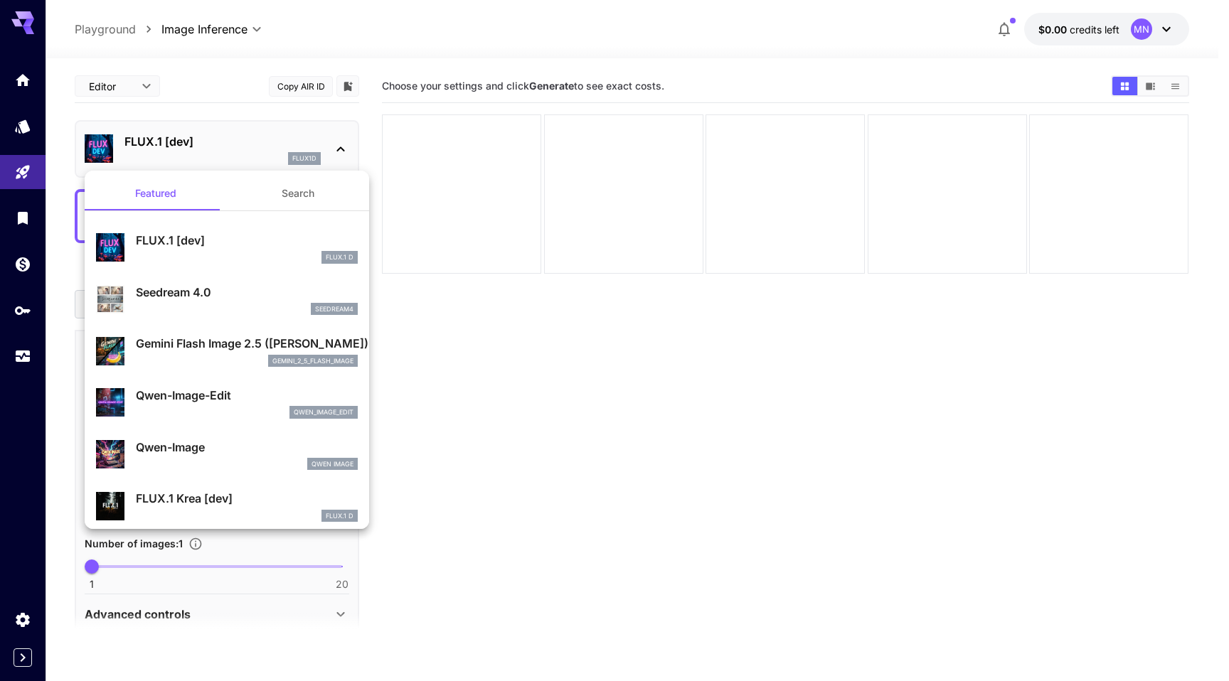
click at [223, 243] on p "FLUX.1 [dev]" at bounding box center [247, 240] width 222 height 17
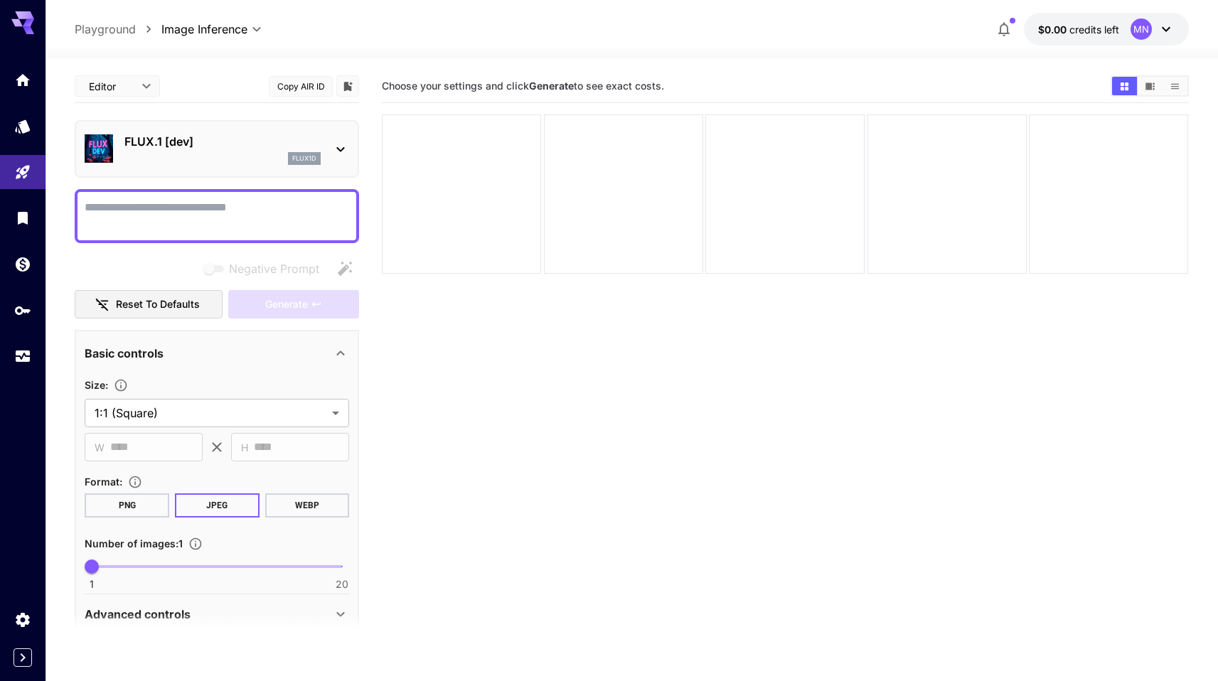
click at [232, 219] on textarea "Negative Prompt" at bounding box center [217, 216] width 265 height 34
paste textarea "******"
type textarea "******"
paste textarea "**********"
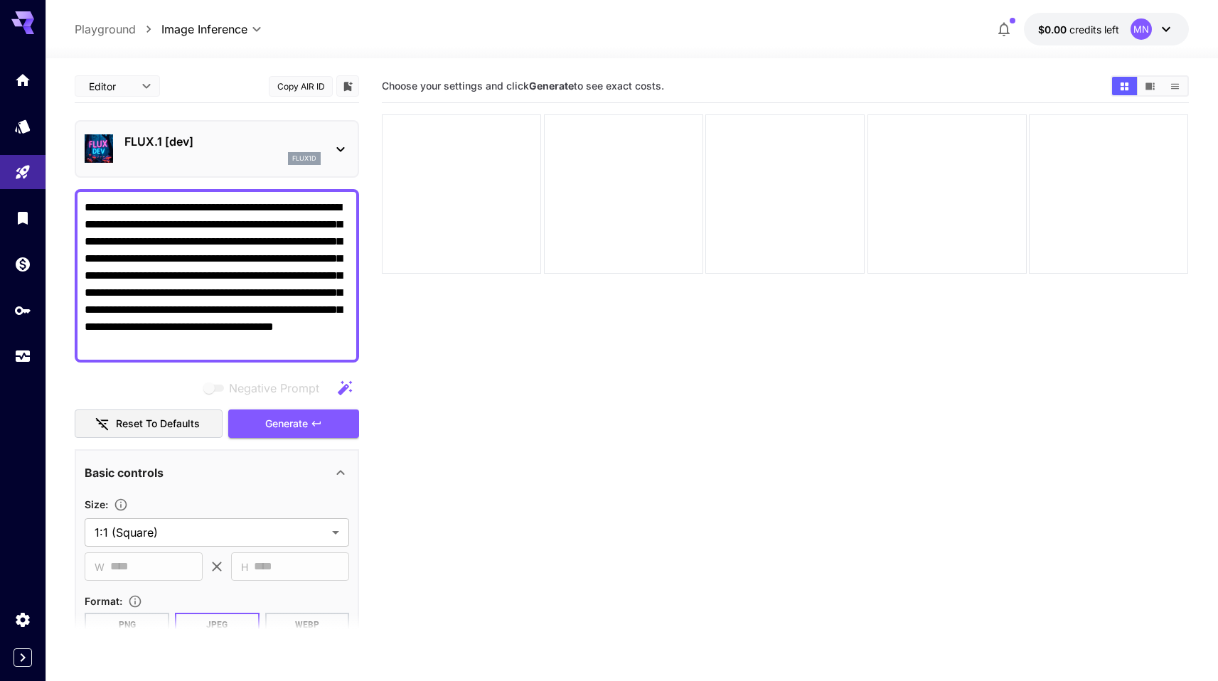
click at [293, 262] on textarea "**********" at bounding box center [217, 276] width 265 height 154
paste textarea
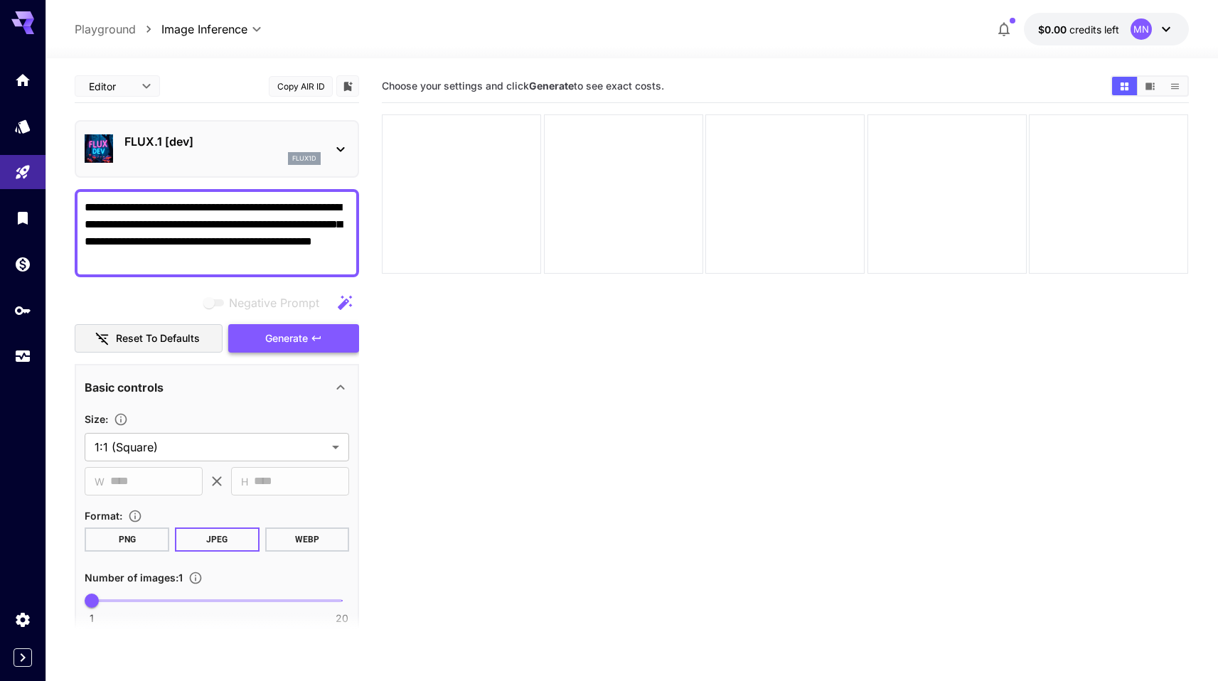
type textarea "**********"
click at [303, 348] on button "Generate" at bounding box center [293, 338] width 131 height 29
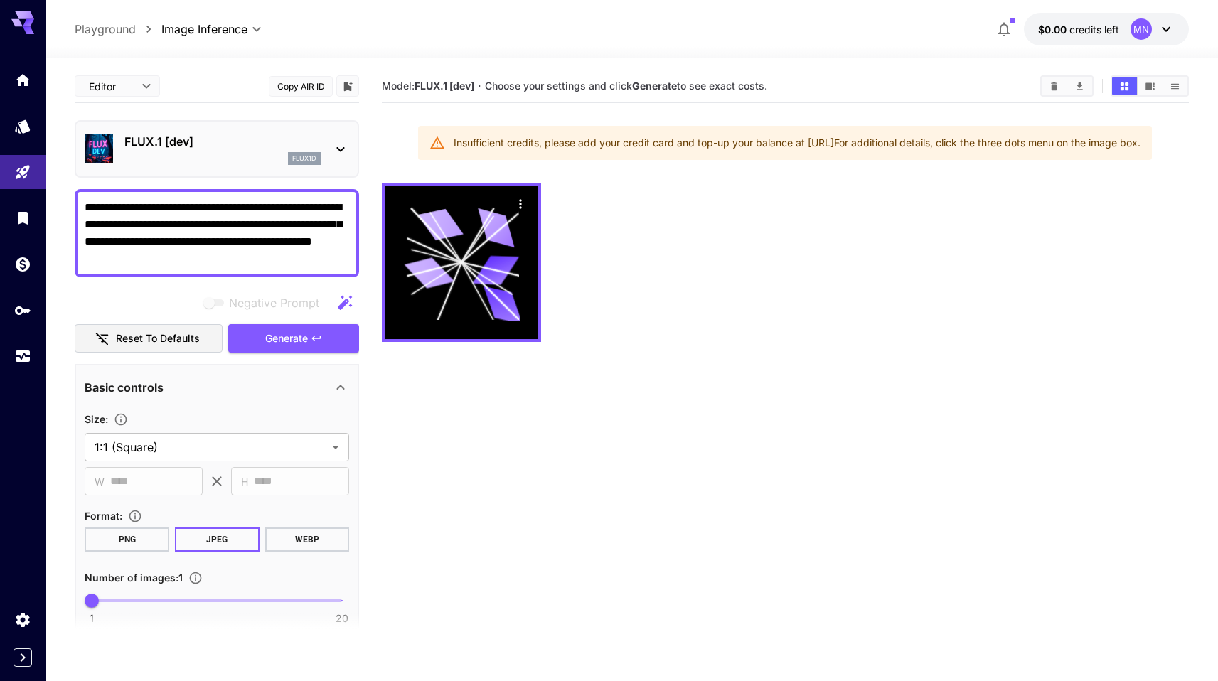
click at [568, 148] on div "Insufficient credits, please add your credit card and top-up your balance at ht…" at bounding box center [797, 143] width 687 height 26
drag, startPoint x: 568, startPoint y: 148, endPoint x: 646, endPoint y: 148, distance: 77.5
click at [646, 148] on div "Insufficient credits, please add your credit card and top-up your balance at ht…" at bounding box center [797, 143] width 687 height 26
drag, startPoint x: 646, startPoint y: 148, endPoint x: 720, endPoint y: 148, distance: 74.7
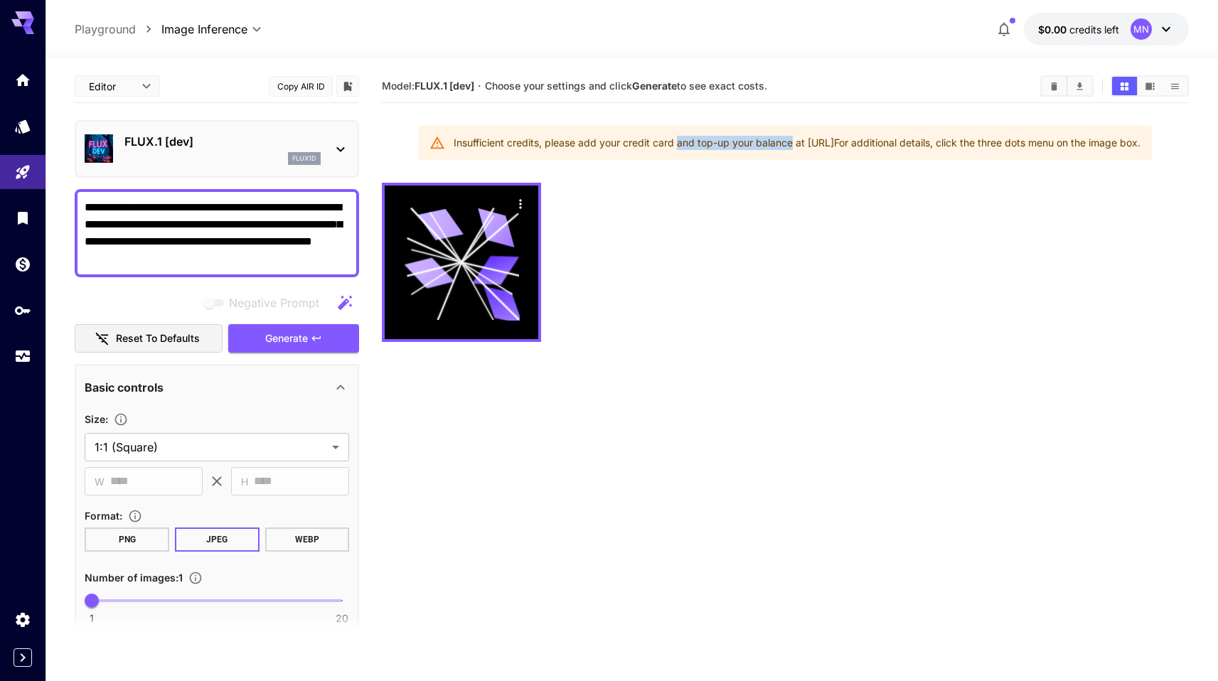
click at [720, 148] on div "Insufficient credits, please add your credit card and top-up your balance at ht…" at bounding box center [797, 143] width 687 height 26
click at [325, 150] on div "FLUX.1 [dev] flux1d" at bounding box center [217, 148] width 265 height 43
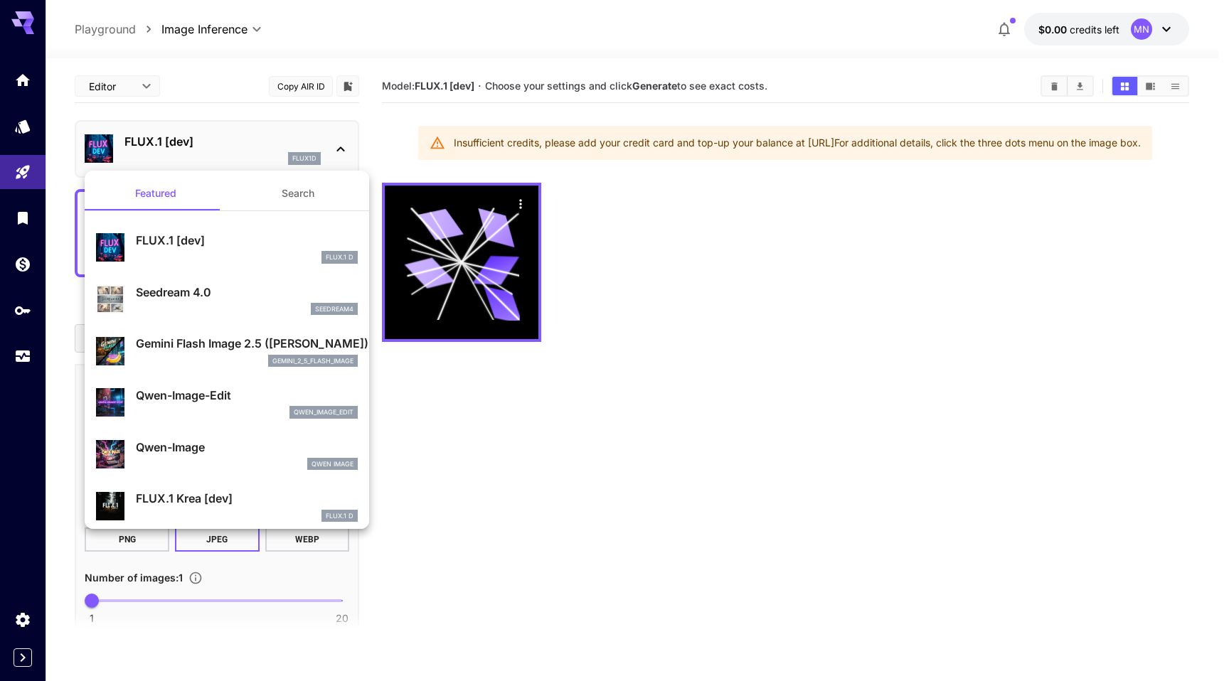
click at [723, 496] on div at bounding box center [614, 340] width 1229 height 681
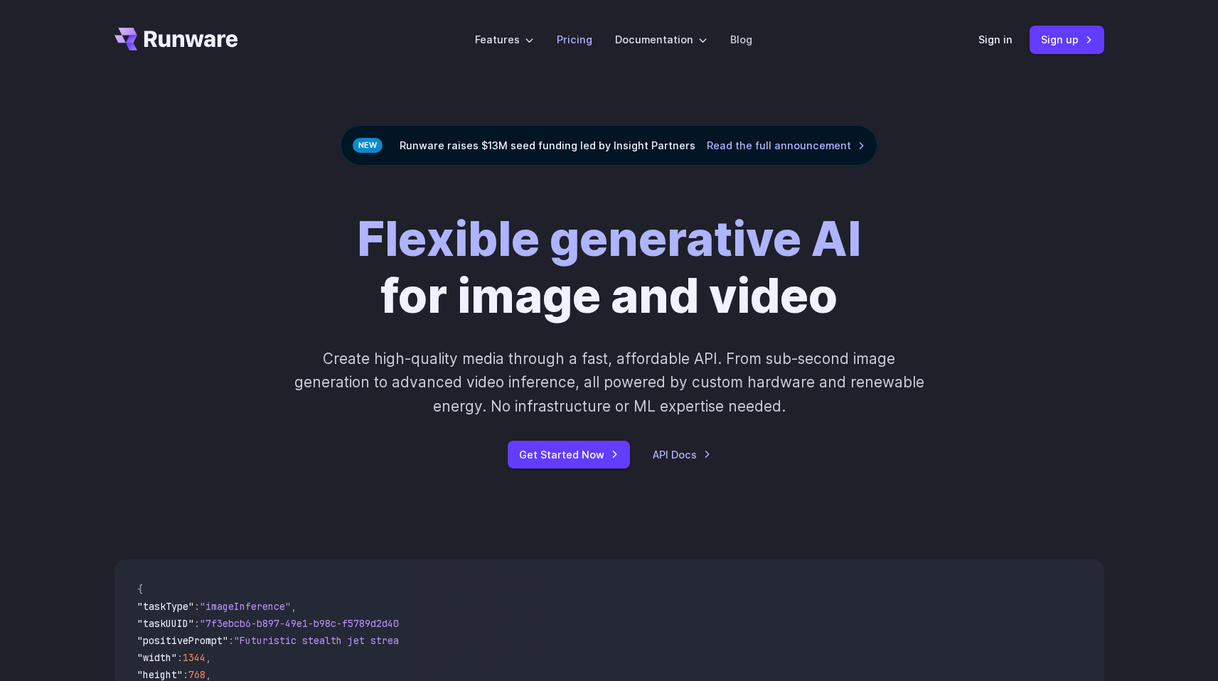
click at [577, 41] on link "Pricing" at bounding box center [575, 39] width 36 height 16
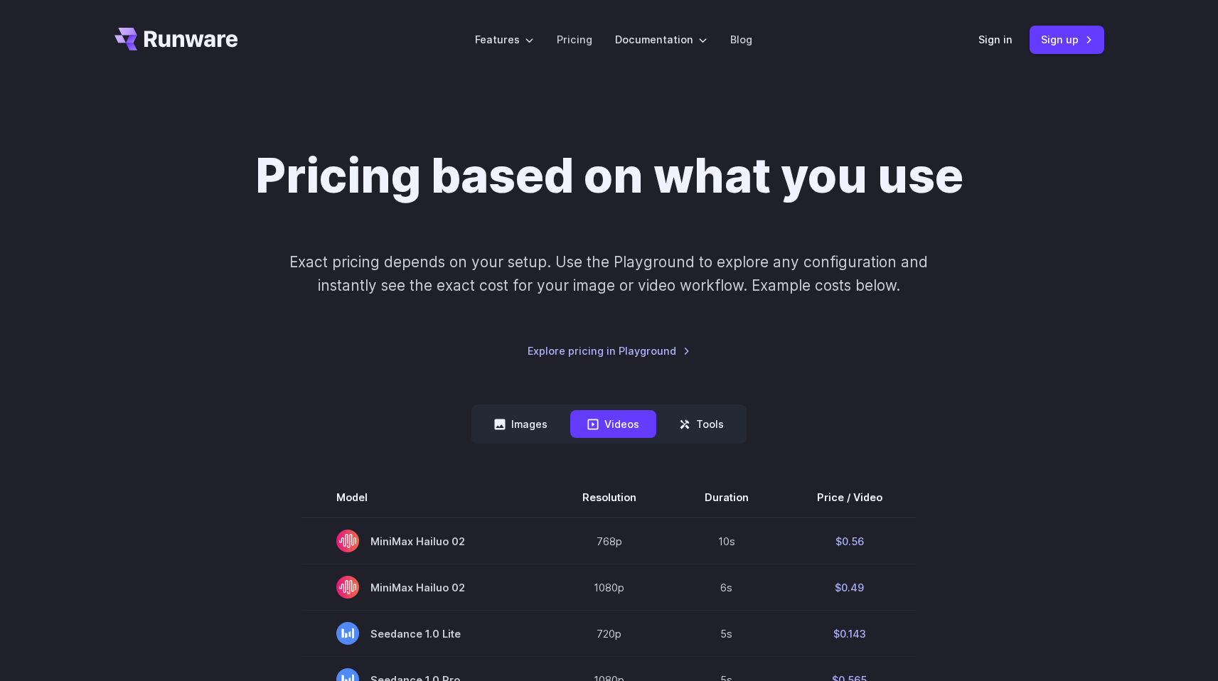
scroll to position [256, 0]
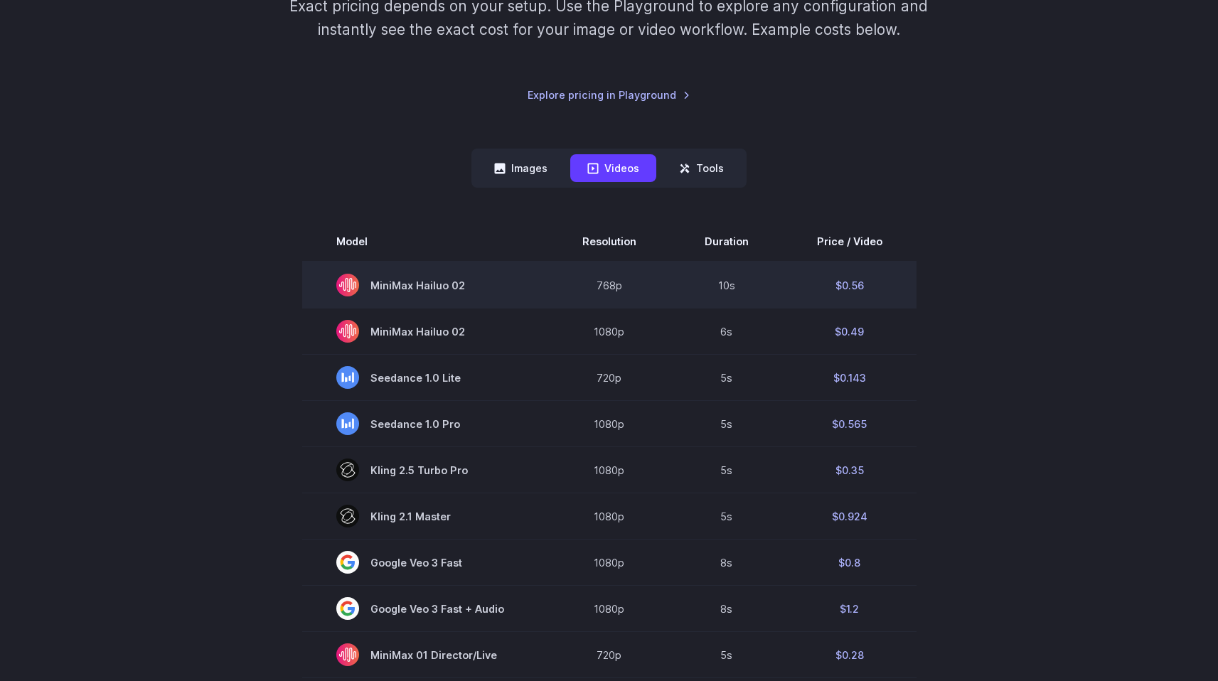
click at [391, 287] on span "MiniMax Hailuo 02" at bounding box center [425, 285] width 178 height 23
drag, startPoint x: 391, startPoint y: 287, endPoint x: 491, endPoint y: 289, distance: 99.6
click at [491, 288] on span "MiniMax Hailuo 02" at bounding box center [425, 285] width 178 height 23
click at [491, 289] on span "MiniMax Hailuo 02" at bounding box center [425, 285] width 178 height 23
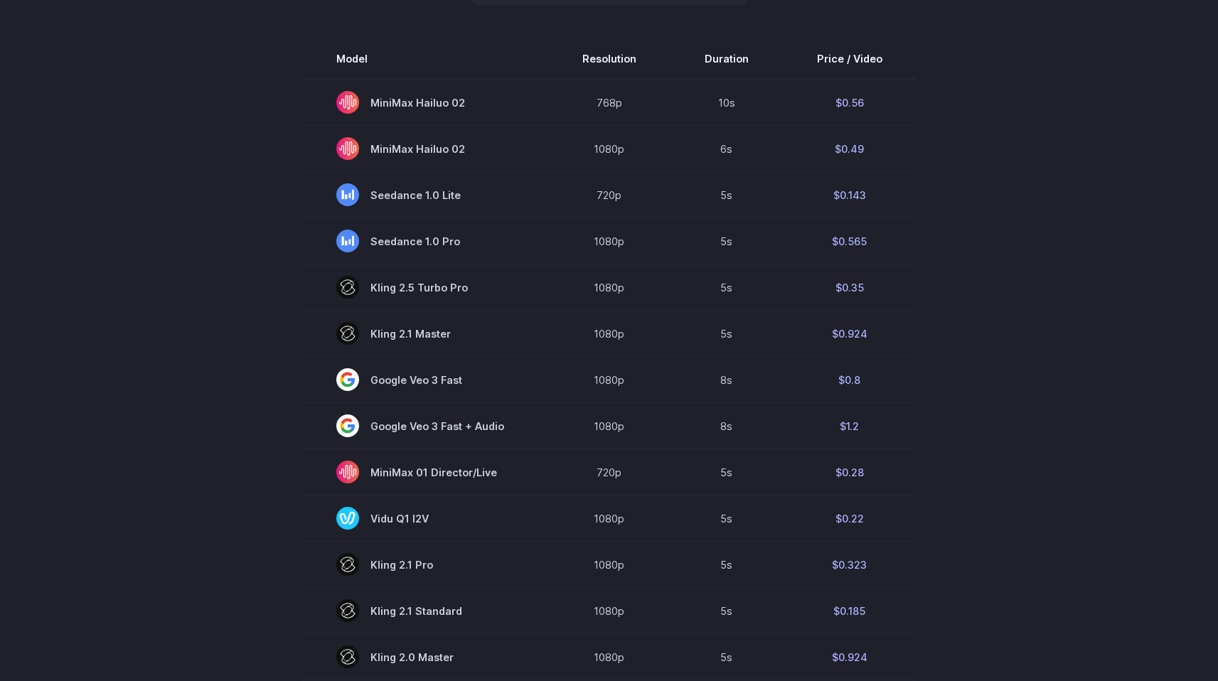
scroll to position [406, 0]
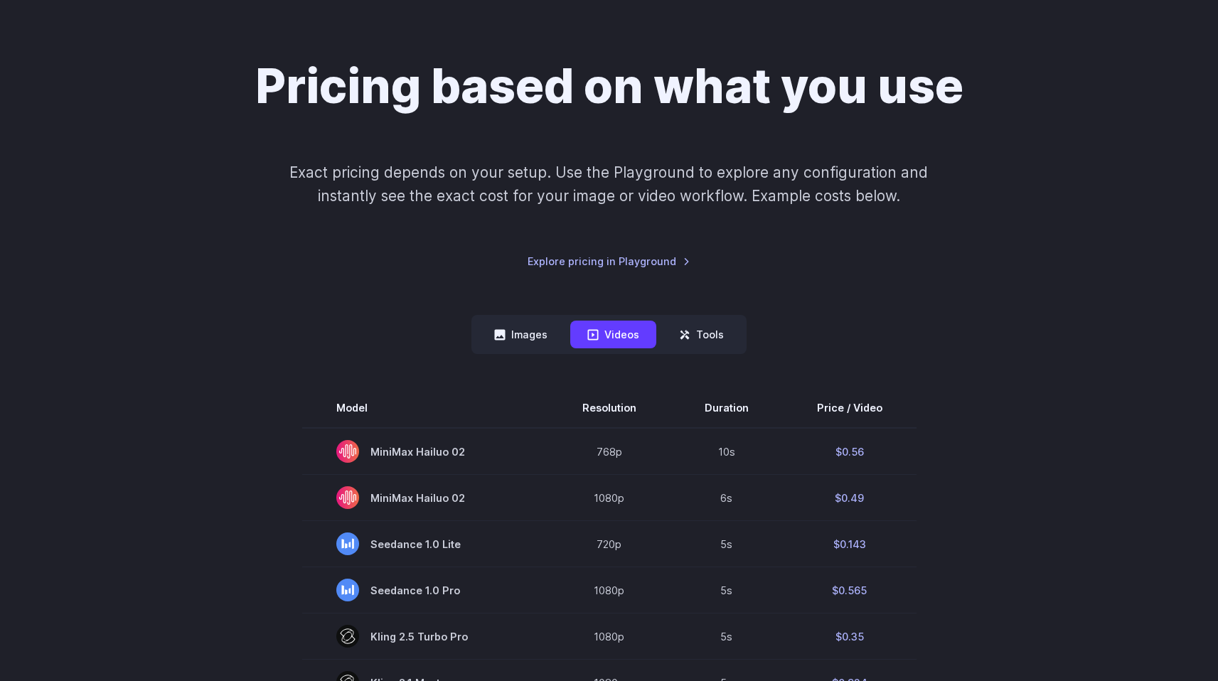
click at [514, 339] on button "Images" at bounding box center [520, 335] width 87 height 28
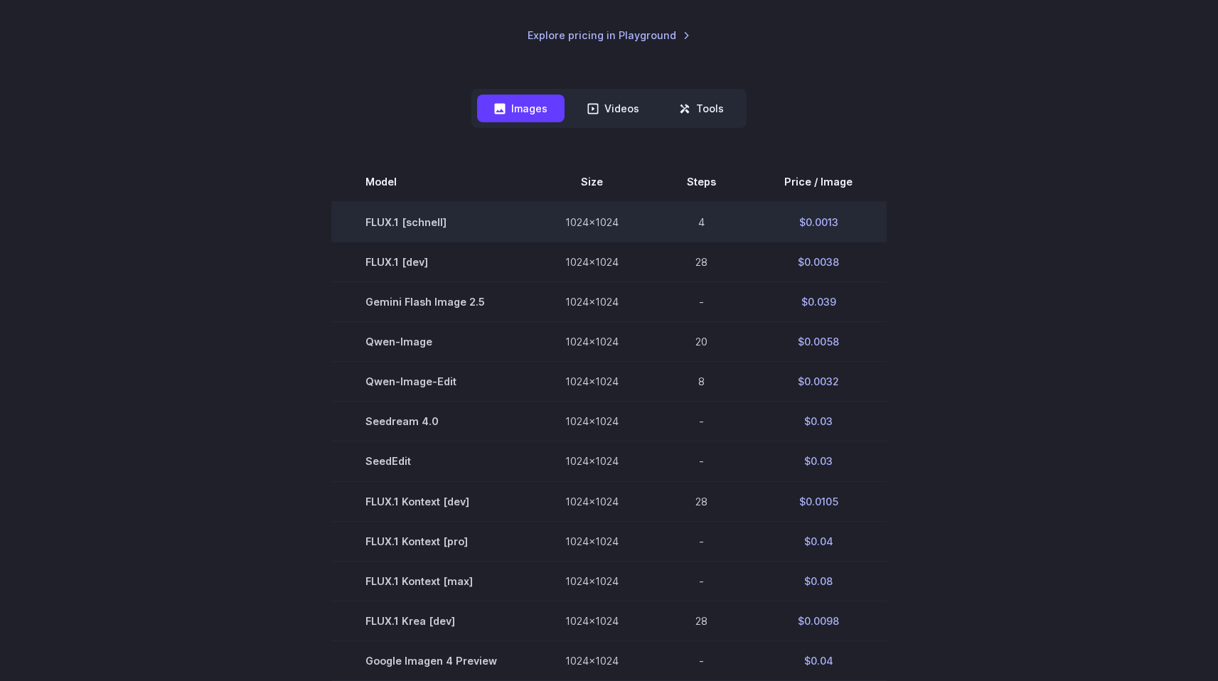
scroll to position [314, 0]
click at [375, 223] on td "FLUX.1 [schnell]" at bounding box center [431, 223] width 200 height 41
drag, startPoint x: 375, startPoint y: 223, endPoint x: 449, endPoint y: 223, distance: 74.7
click at [449, 223] on td "FLUX.1 [schnell]" at bounding box center [431, 223] width 200 height 41
copy td "FLUX.1 [schnell]"
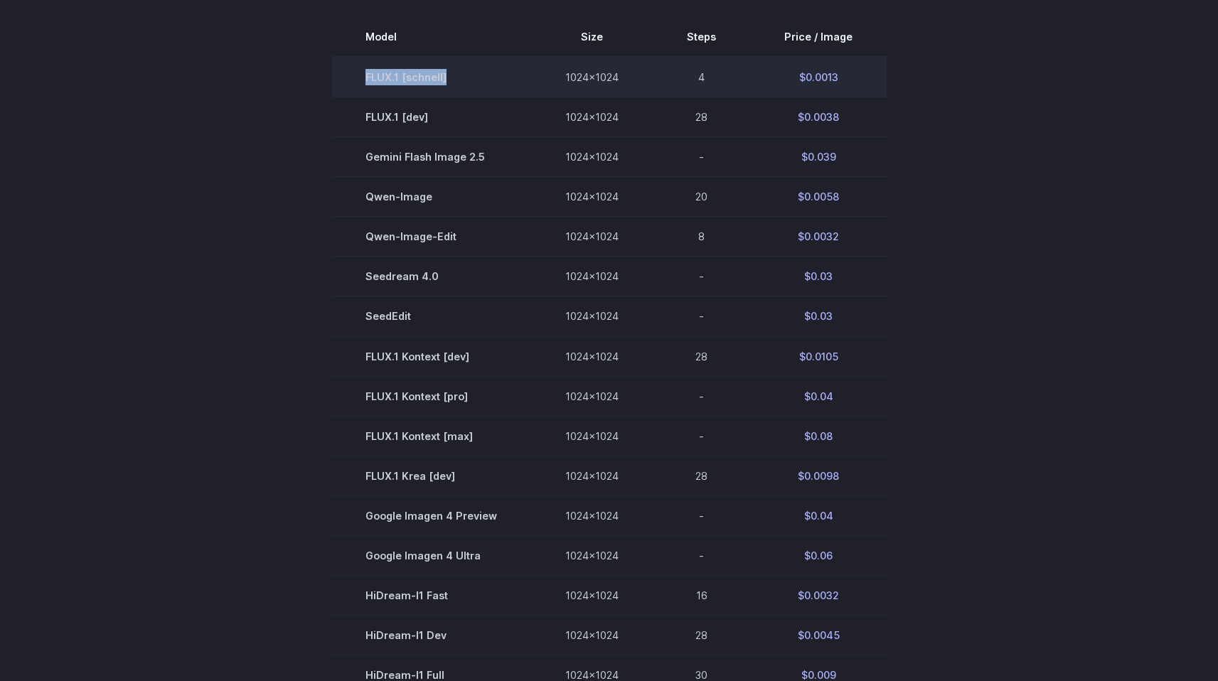
scroll to position [427, 0]
